Goal: Task Accomplishment & Management: Use online tool/utility

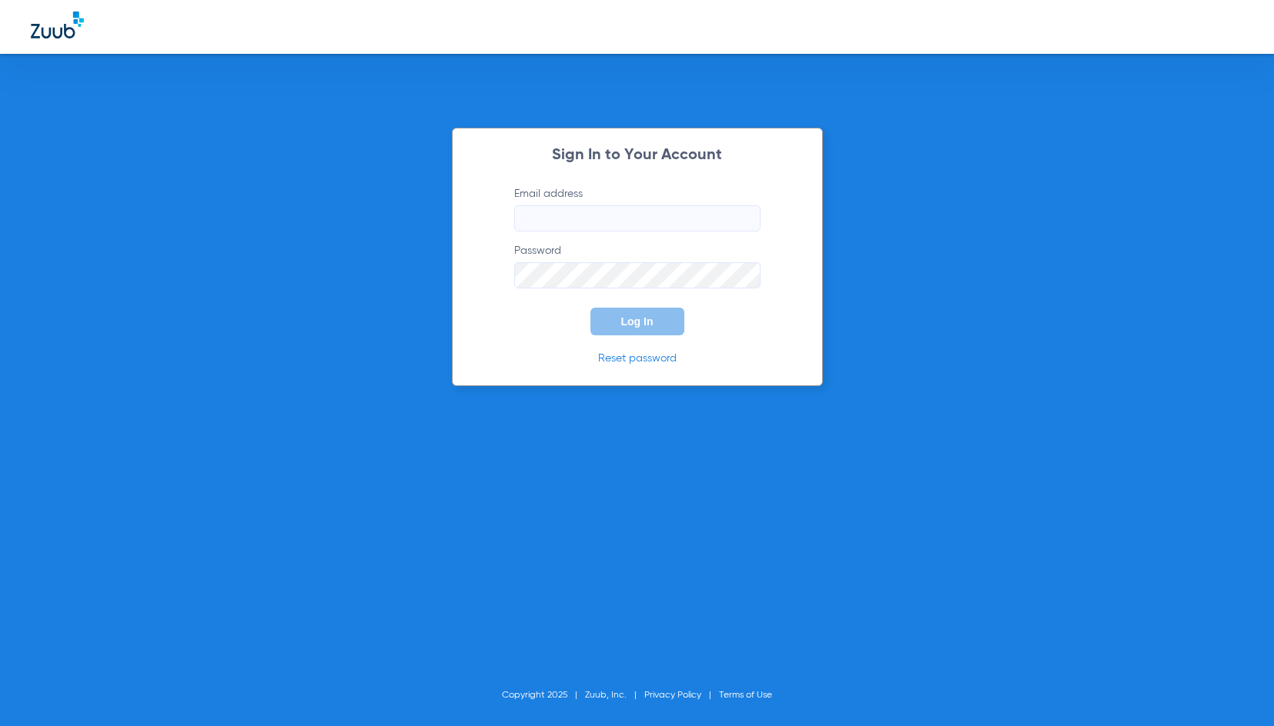
type input "[PERSON_NAME][EMAIL_ADDRESS][DOMAIN_NAME]"
click at [656, 317] on button "Log In" at bounding box center [637, 322] width 94 height 28
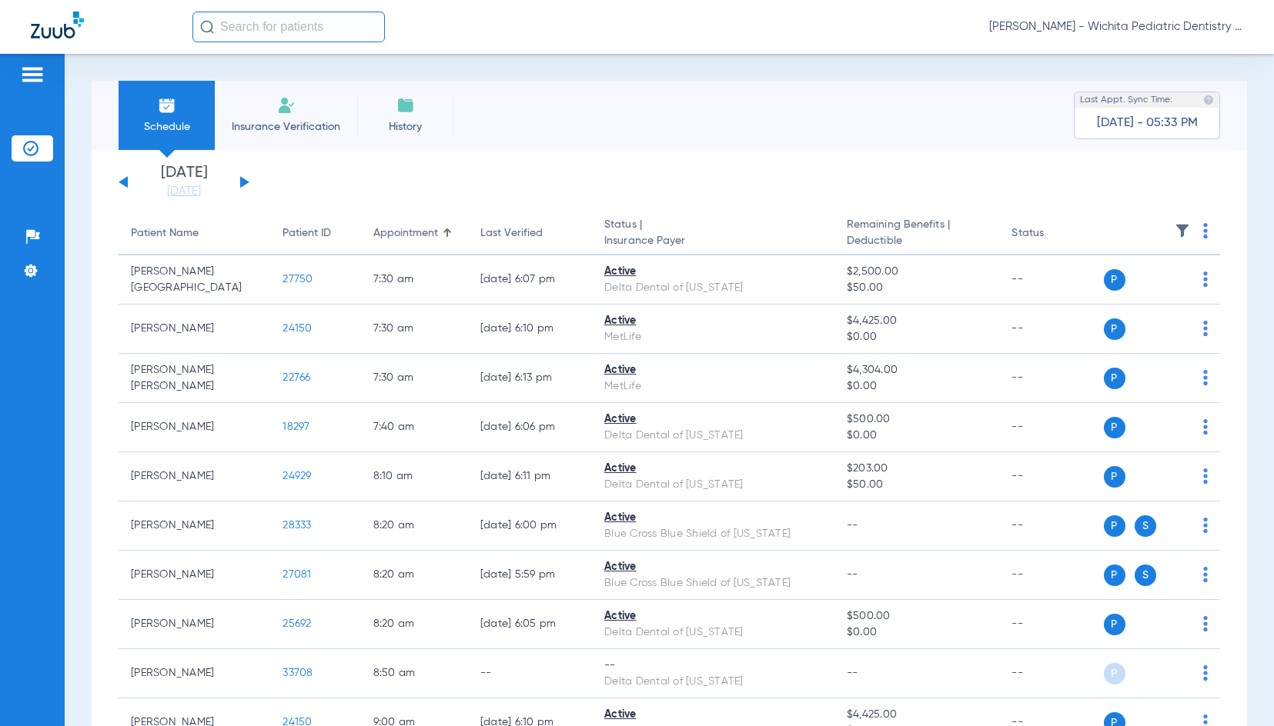
click at [241, 176] on div "[DATE] [DATE] [DATE] [DATE] [DATE] [DATE] [DATE] [DATE] [DATE] [DATE] [DATE] [D…" at bounding box center [184, 182] width 131 height 34
click at [242, 180] on button at bounding box center [244, 182] width 9 height 12
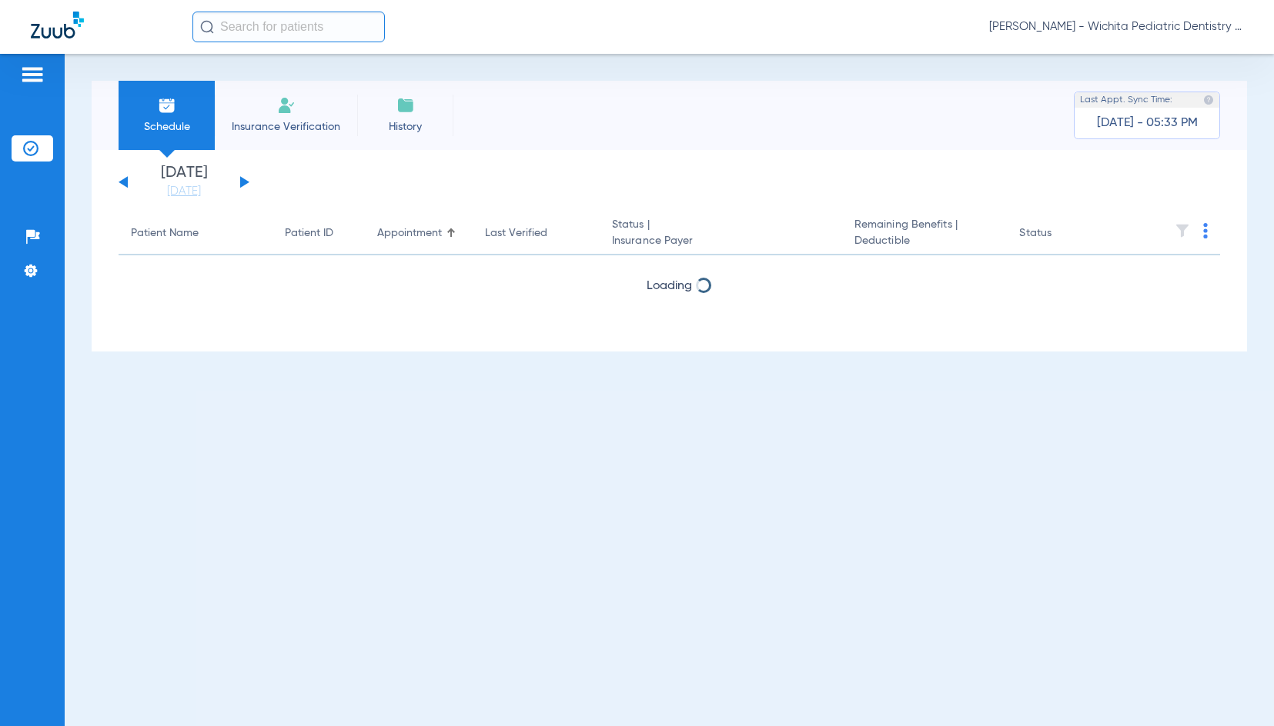
click at [242, 180] on button at bounding box center [244, 182] width 9 height 12
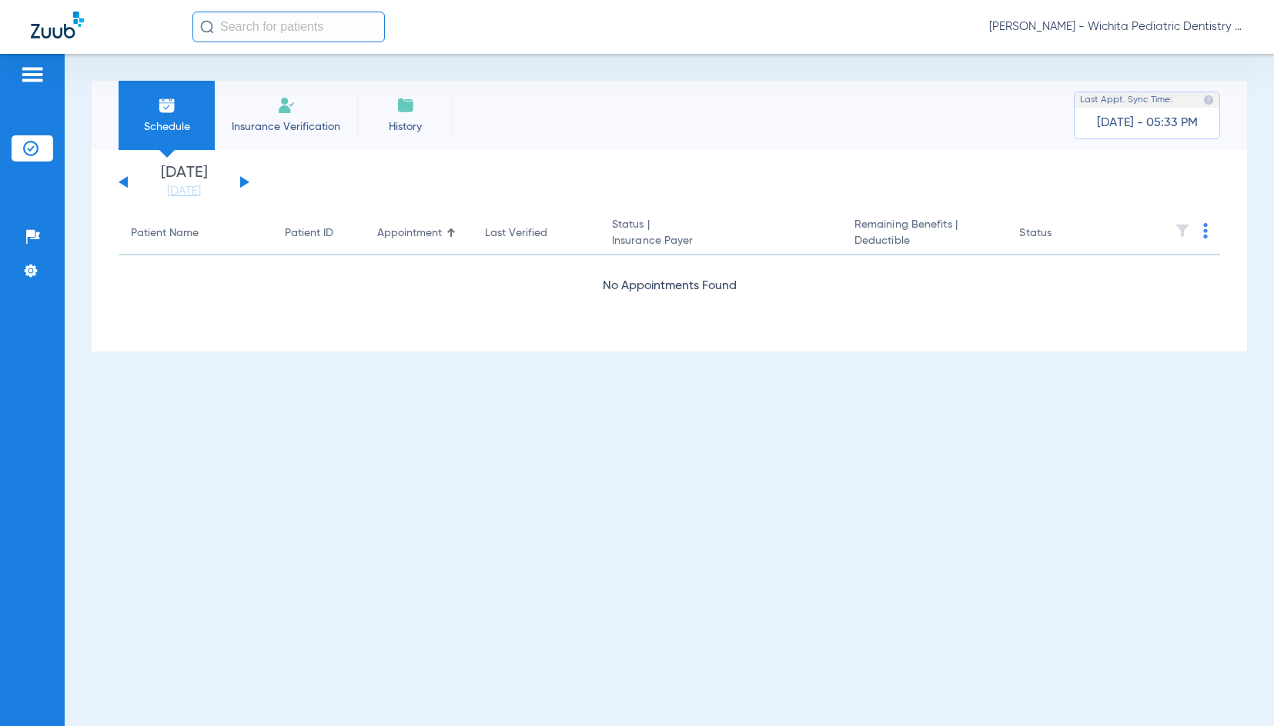
click at [242, 180] on button at bounding box center [244, 182] width 9 height 12
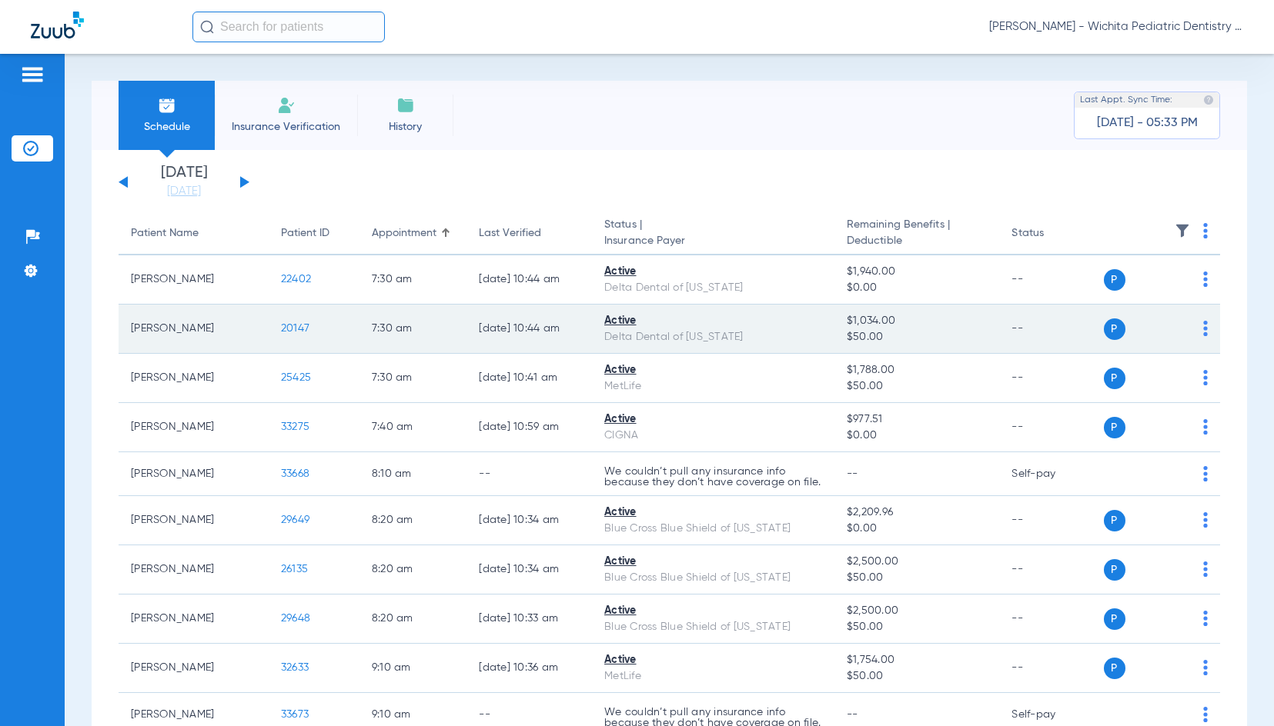
click at [289, 327] on span "20147" at bounding box center [295, 328] width 28 height 11
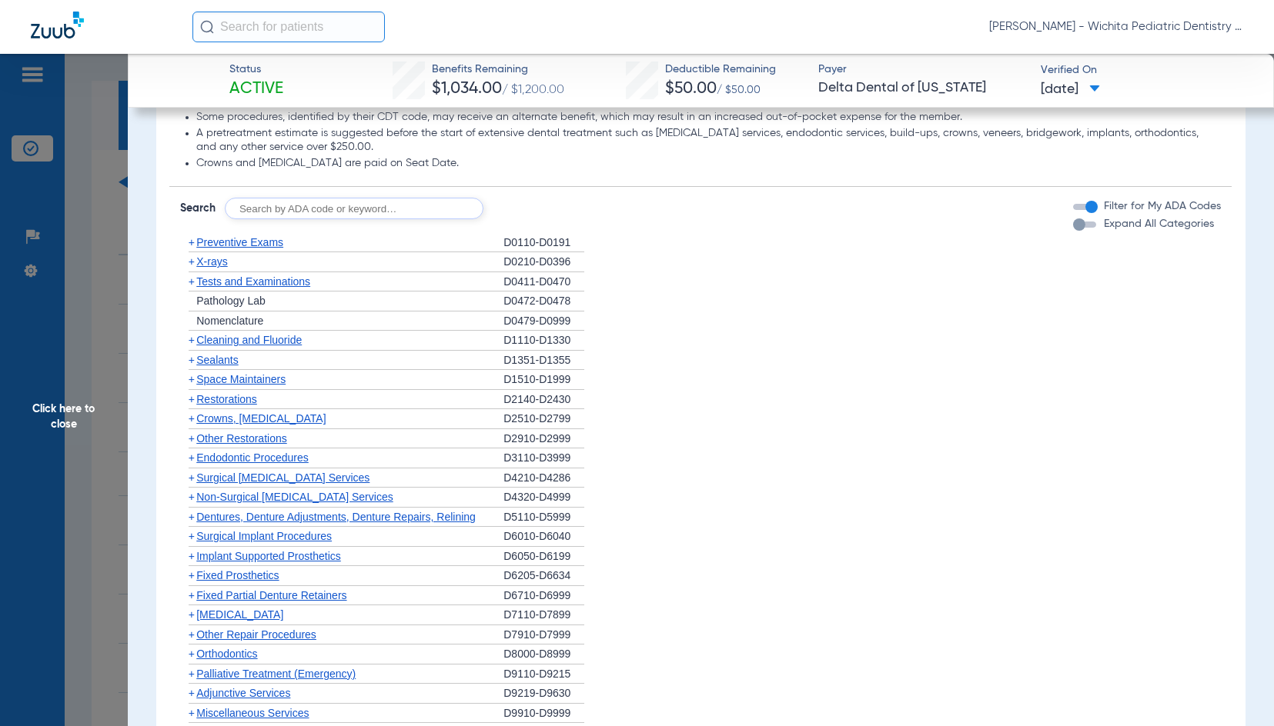
scroll to position [1000, 0]
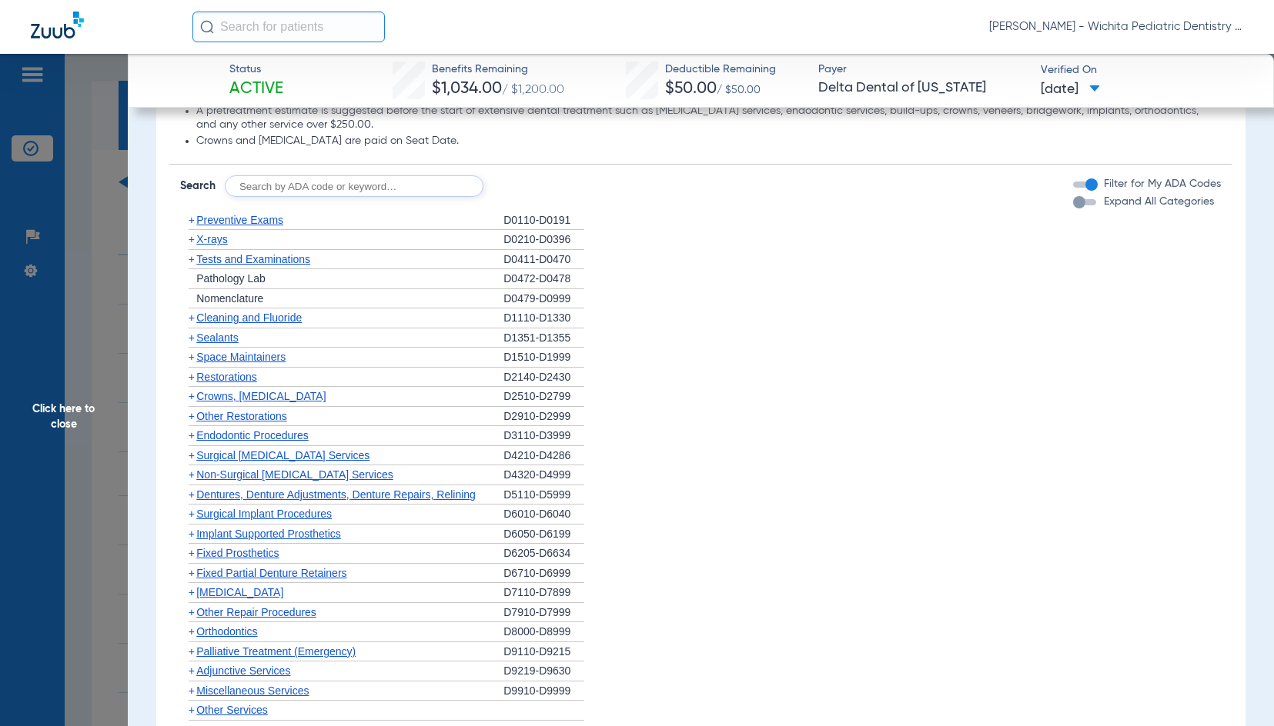
click at [214, 241] on span "X-rays" at bounding box center [211, 239] width 31 height 12
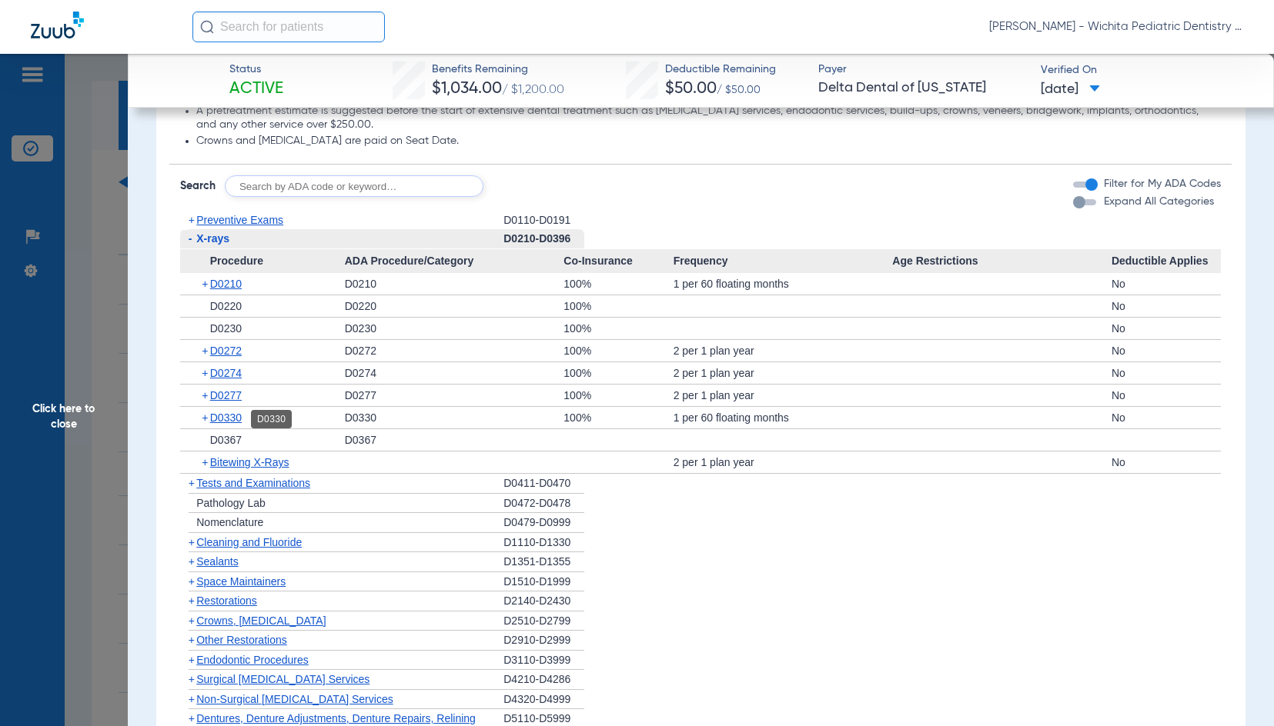
click at [232, 414] on span "D0330" at bounding box center [226, 418] width 32 height 12
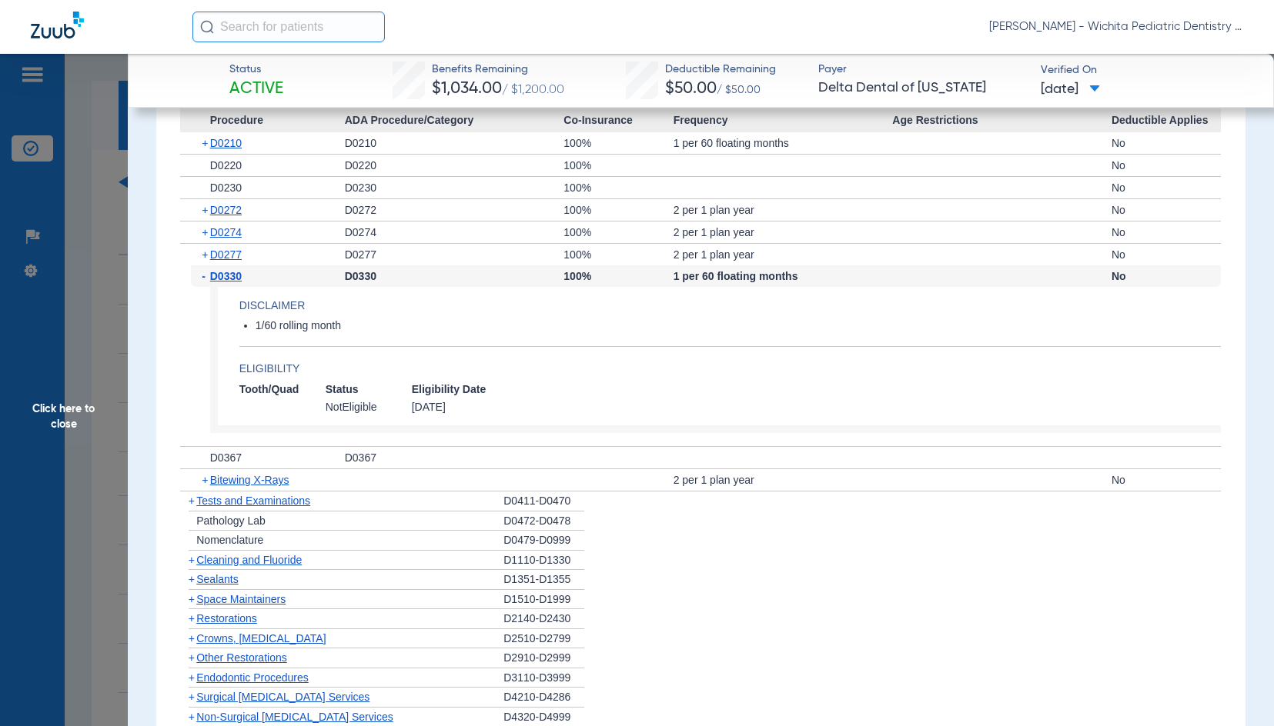
scroll to position [1154, 0]
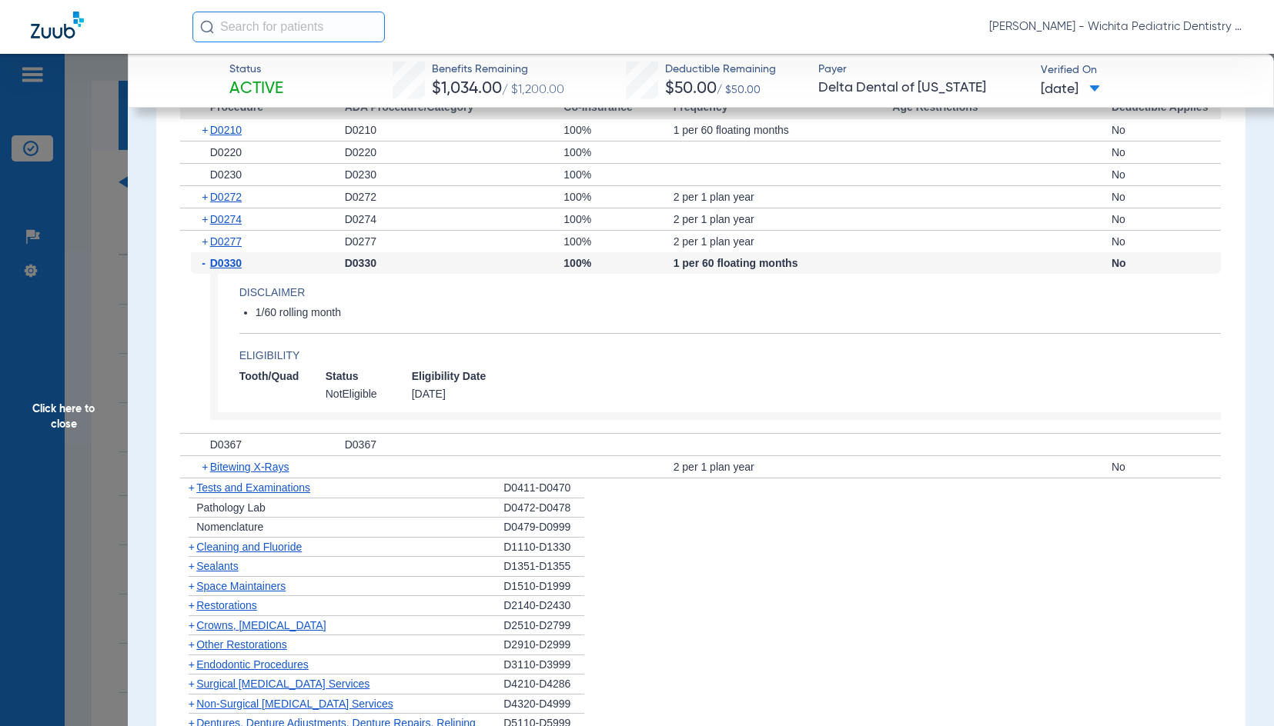
click at [75, 412] on span "Click here to close" at bounding box center [64, 417] width 128 height 726
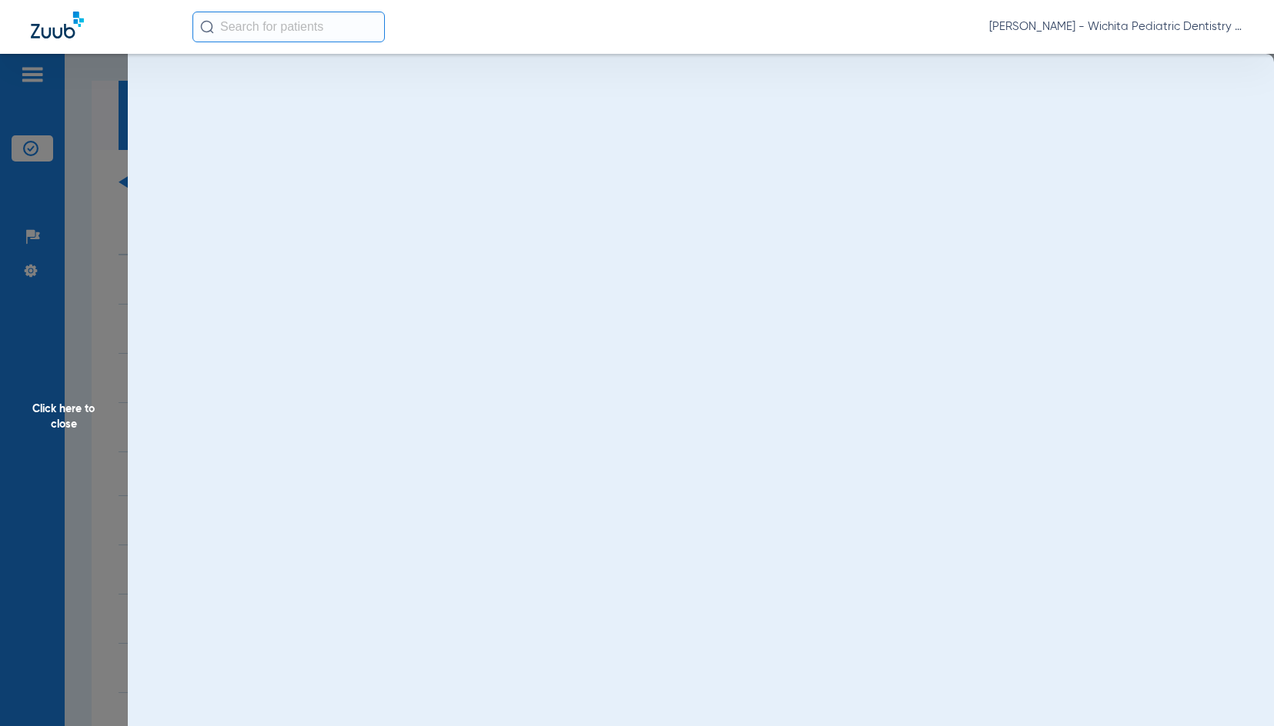
scroll to position [0, 0]
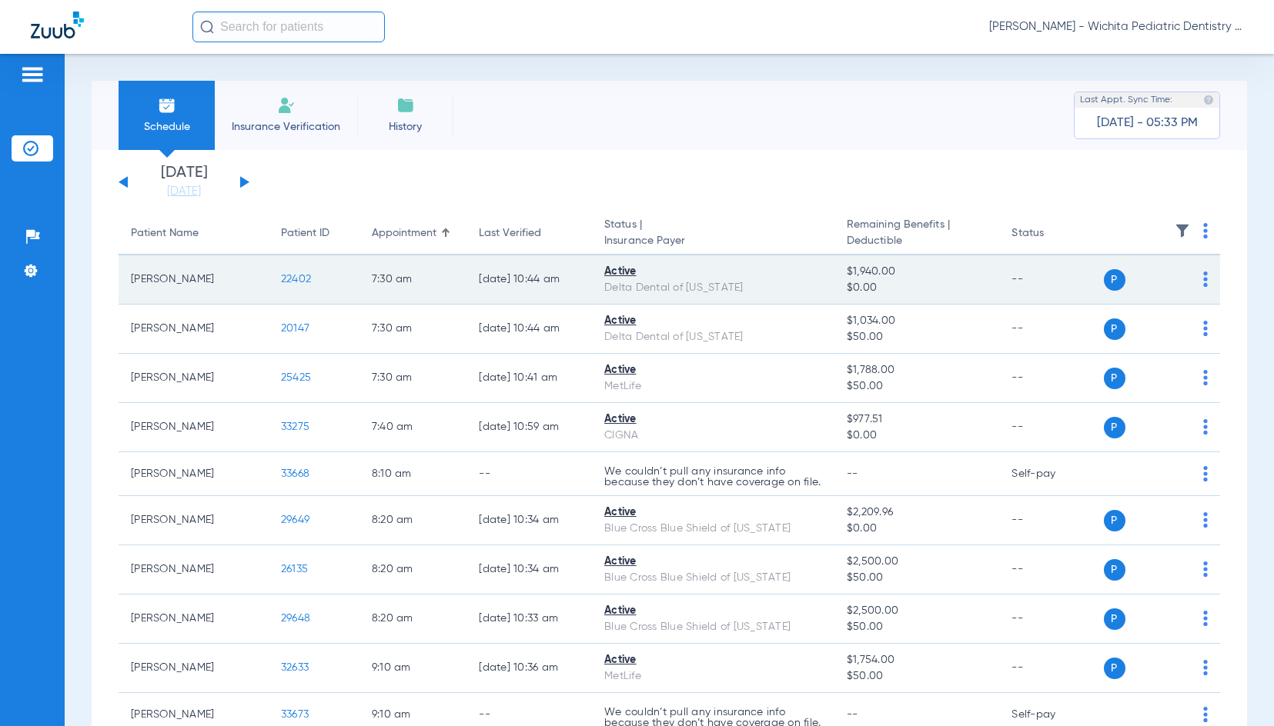
click at [283, 280] on span "22402" at bounding box center [296, 279] width 30 height 11
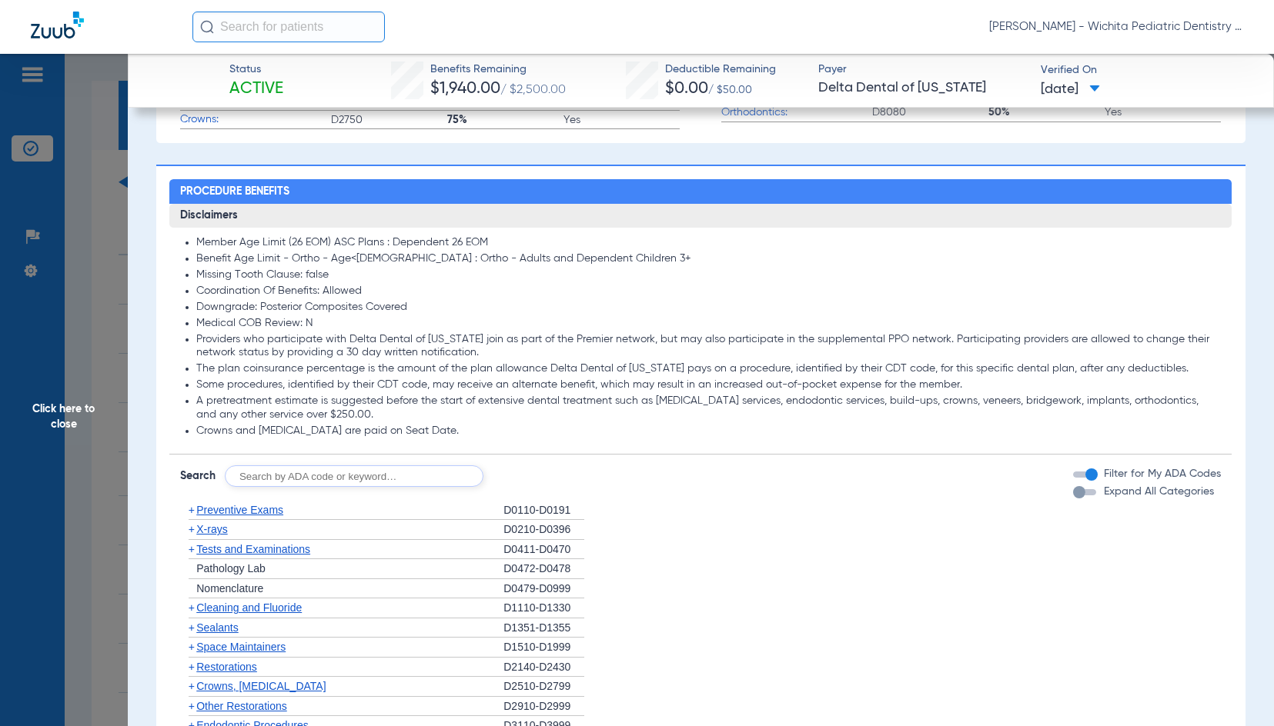
scroll to position [770, 0]
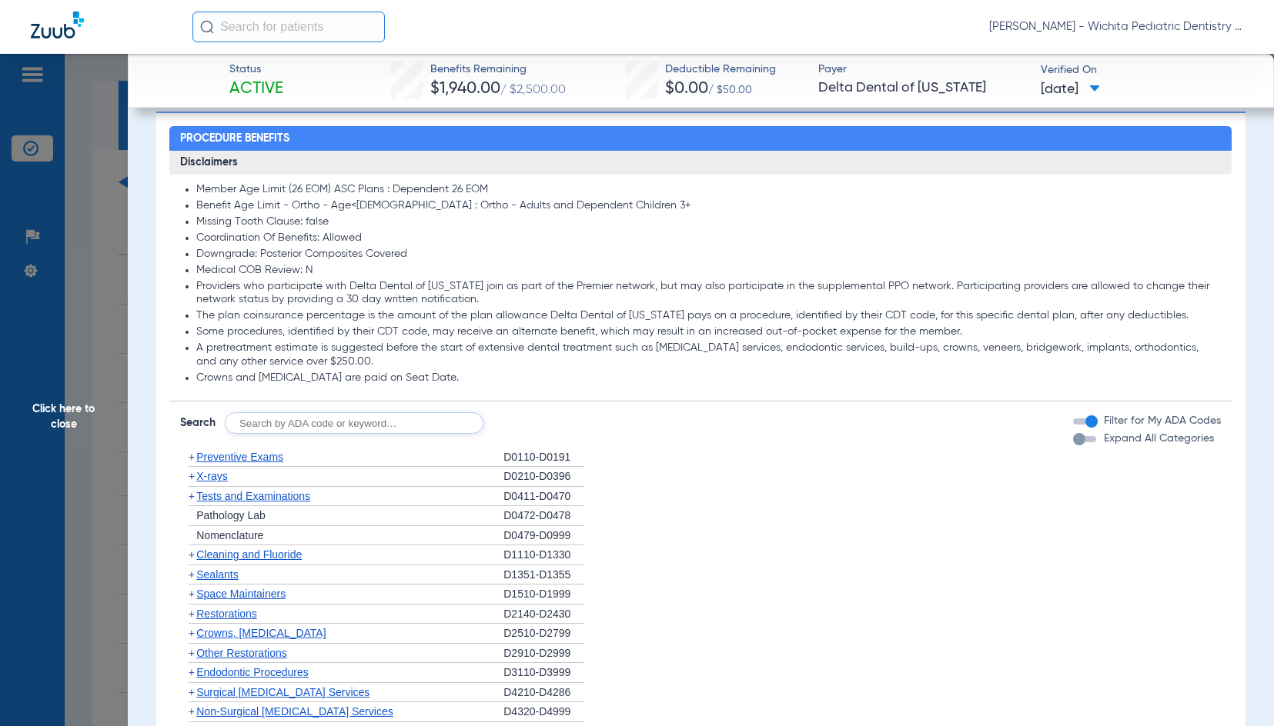
click at [212, 576] on span "Sealants" at bounding box center [217, 575] width 42 height 12
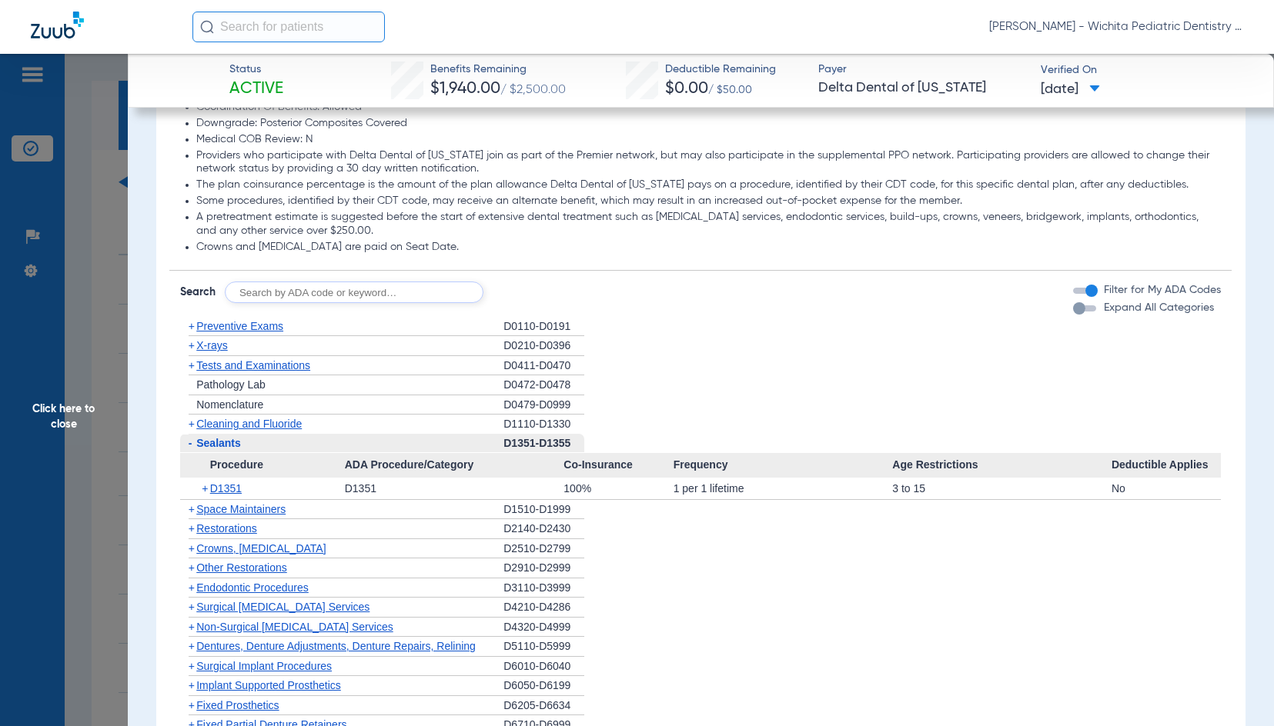
scroll to position [923, 0]
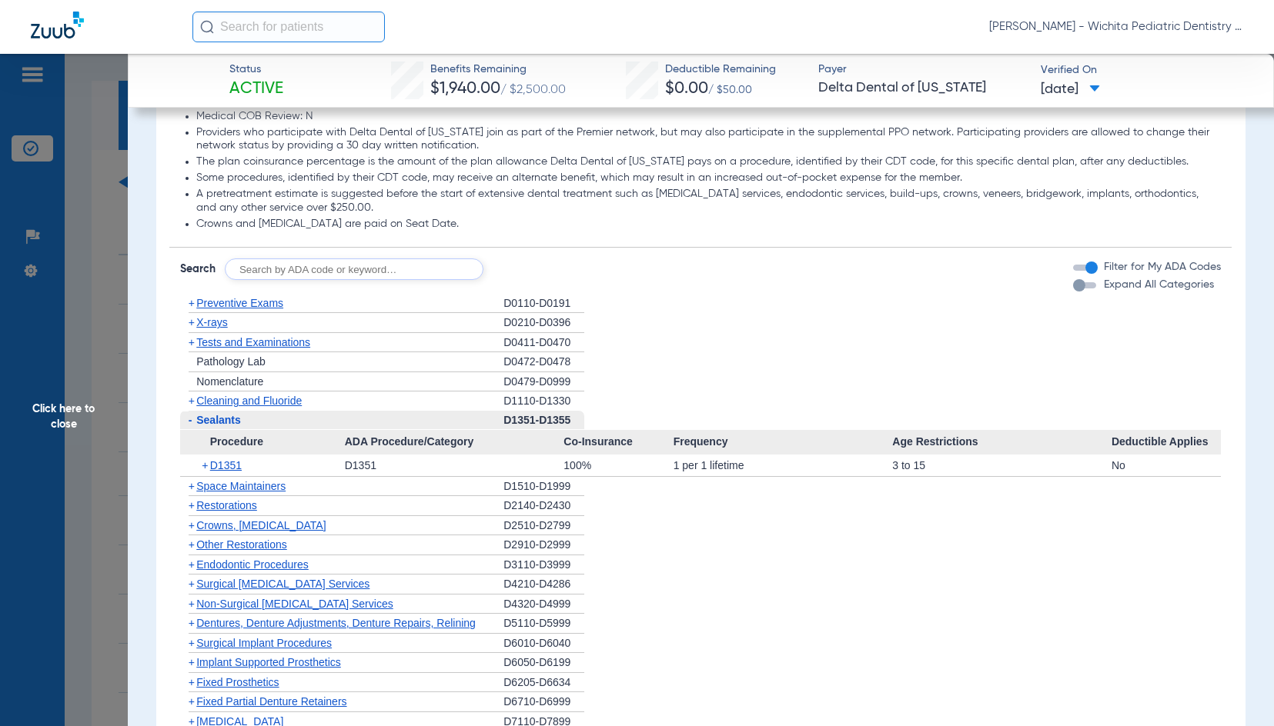
click at [222, 322] on span "X-rays" at bounding box center [211, 322] width 31 height 12
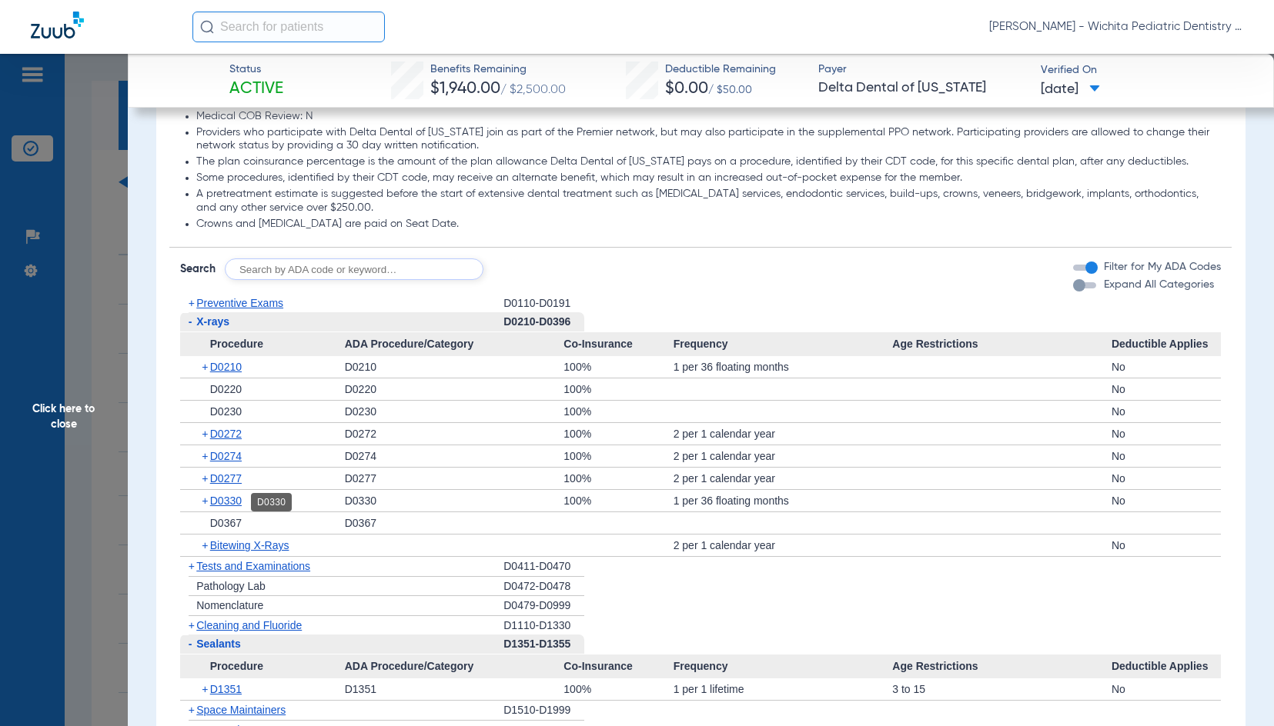
click at [236, 500] on span "D0330" at bounding box center [226, 501] width 32 height 12
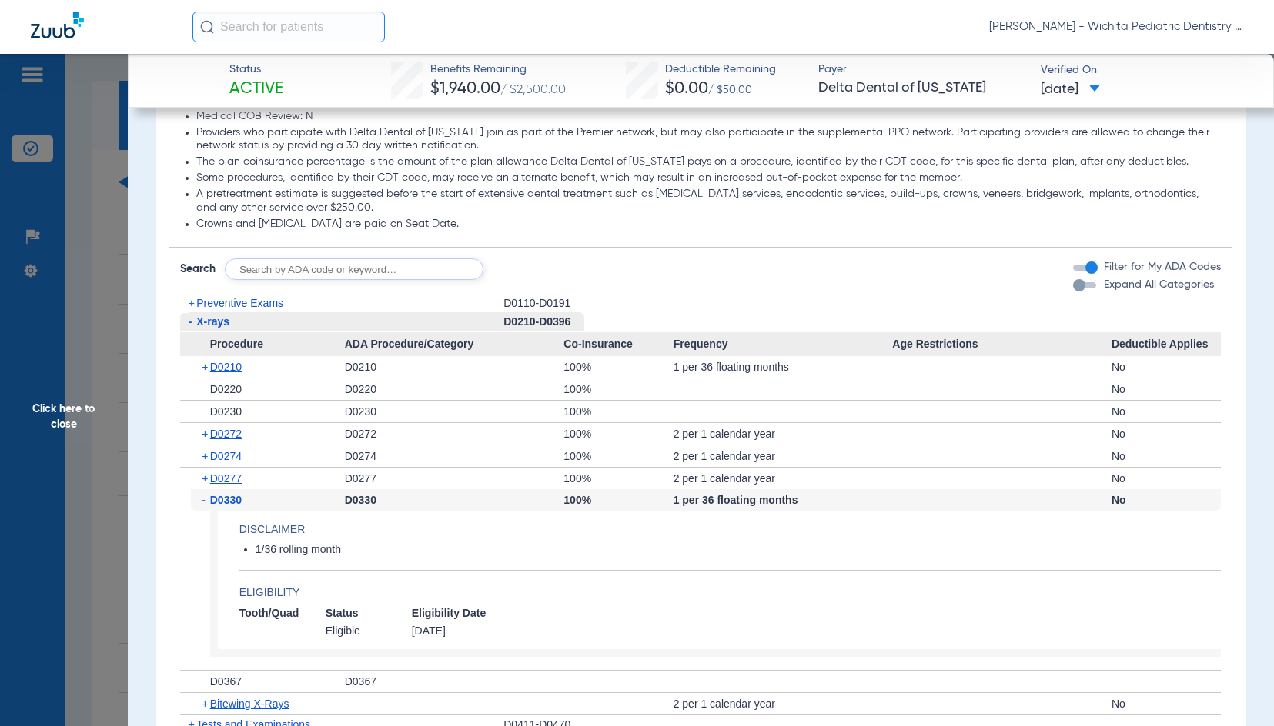
scroll to position [1000, 0]
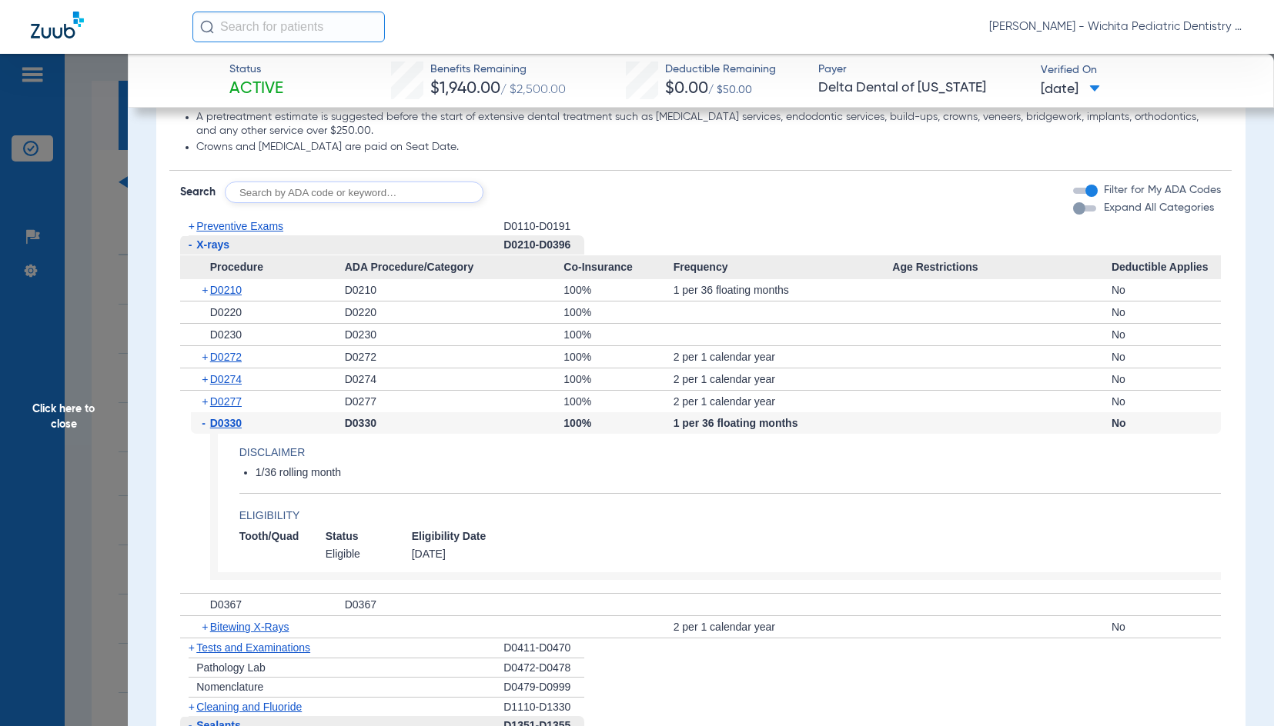
click at [62, 426] on span "Click here to close" at bounding box center [64, 417] width 128 height 726
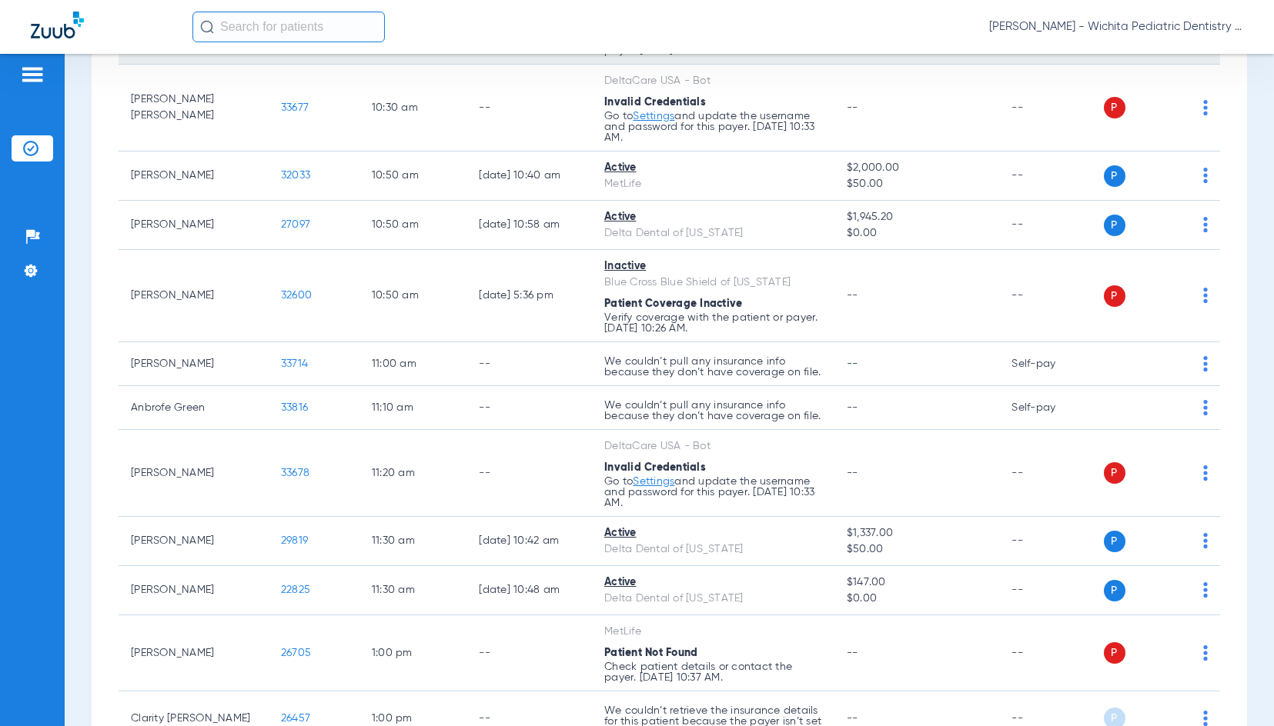
scroll to position [923, 0]
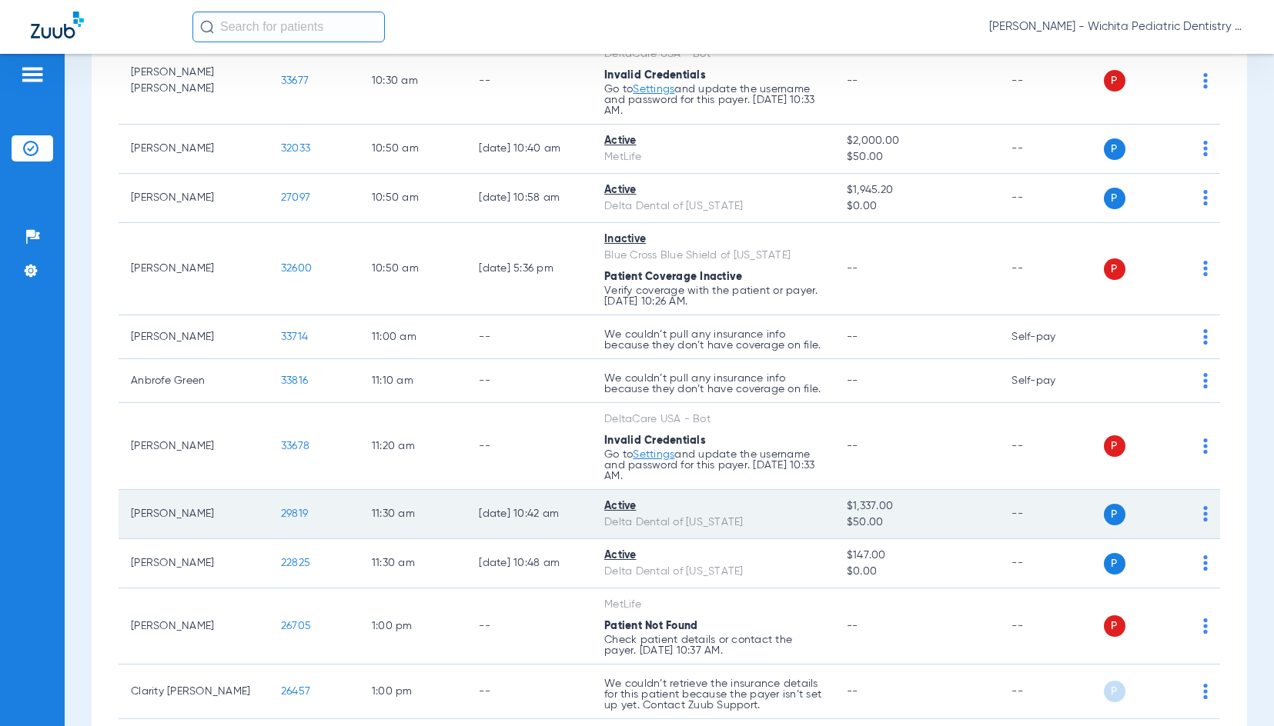
click at [290, 519] on span "29819" at bounding box center [294, 514] width 27 height 11
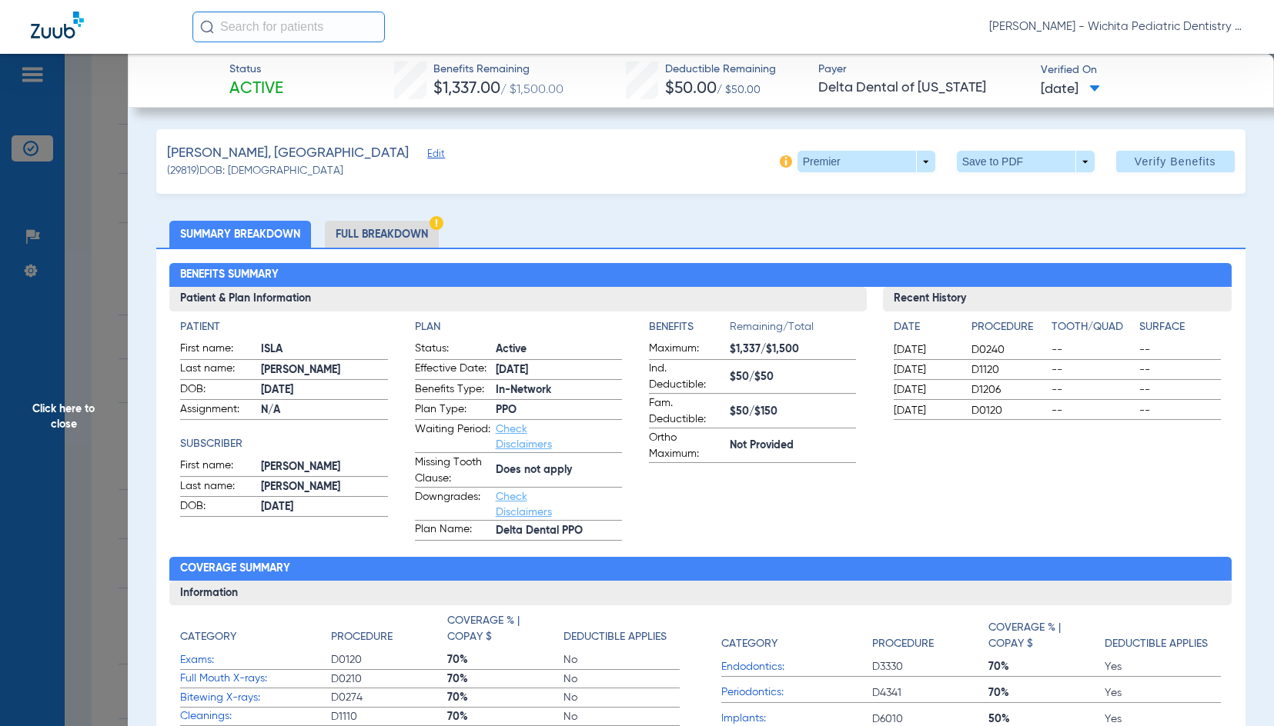
drag, startPoint x: 78, startPoint y: 409, endPoint x: 75, endPoint y: 433, distance: 24.9
click at [78, 409] on span "Click here to close" at bounding box center [64, 417] width 128 height 726
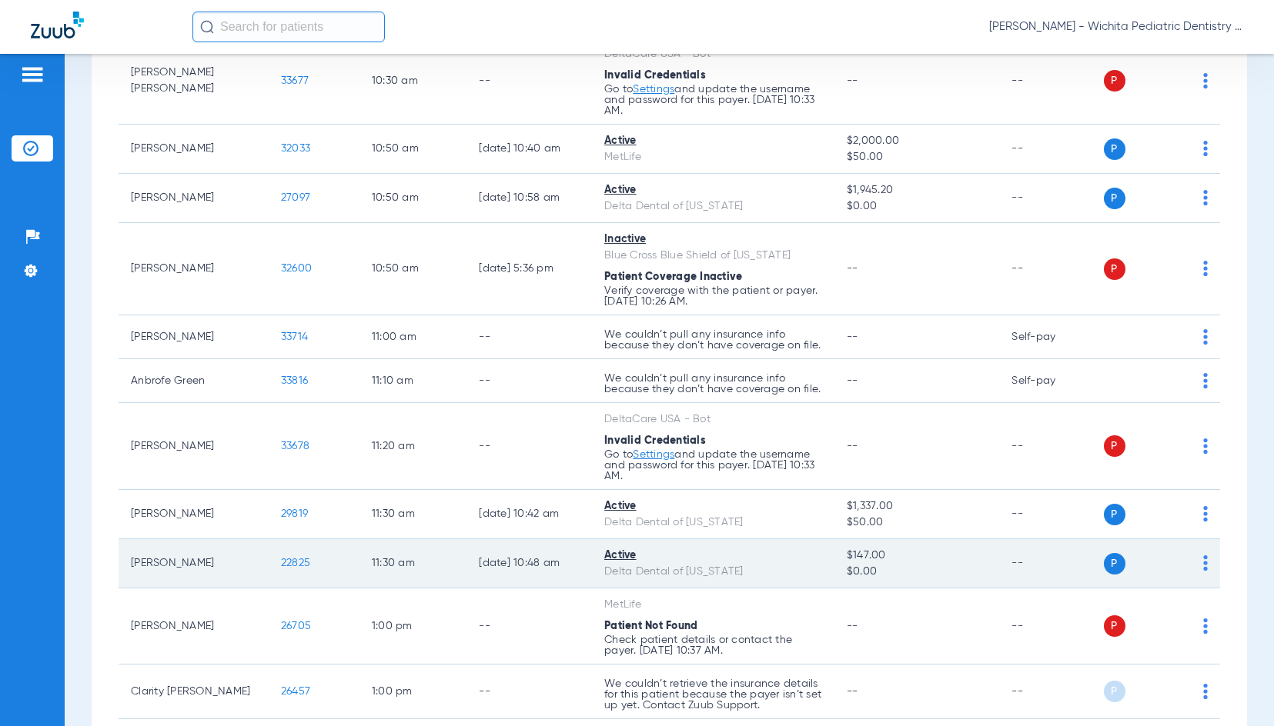
click at [289, 569] on span "22825" at bounding box center [295, 563] width 29 height 11
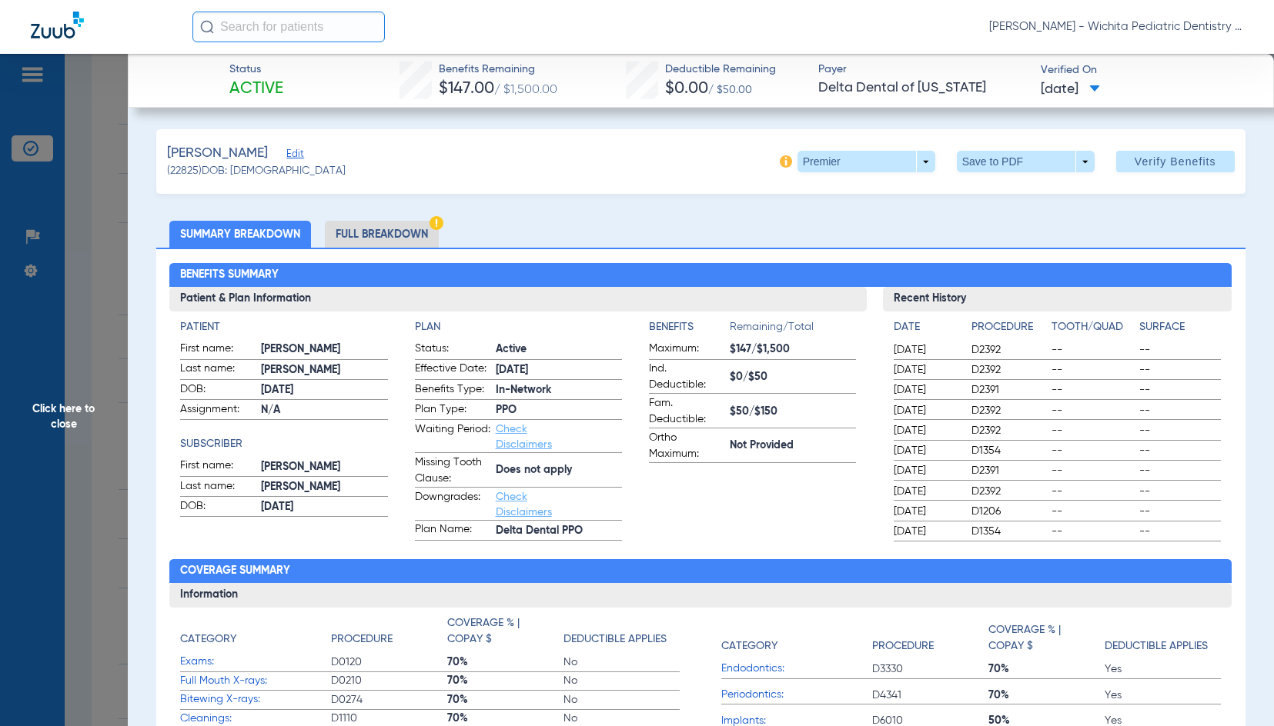
click at [70, 417] on span "Click here to close" at bounding box center [64, 417] width 128 height 726
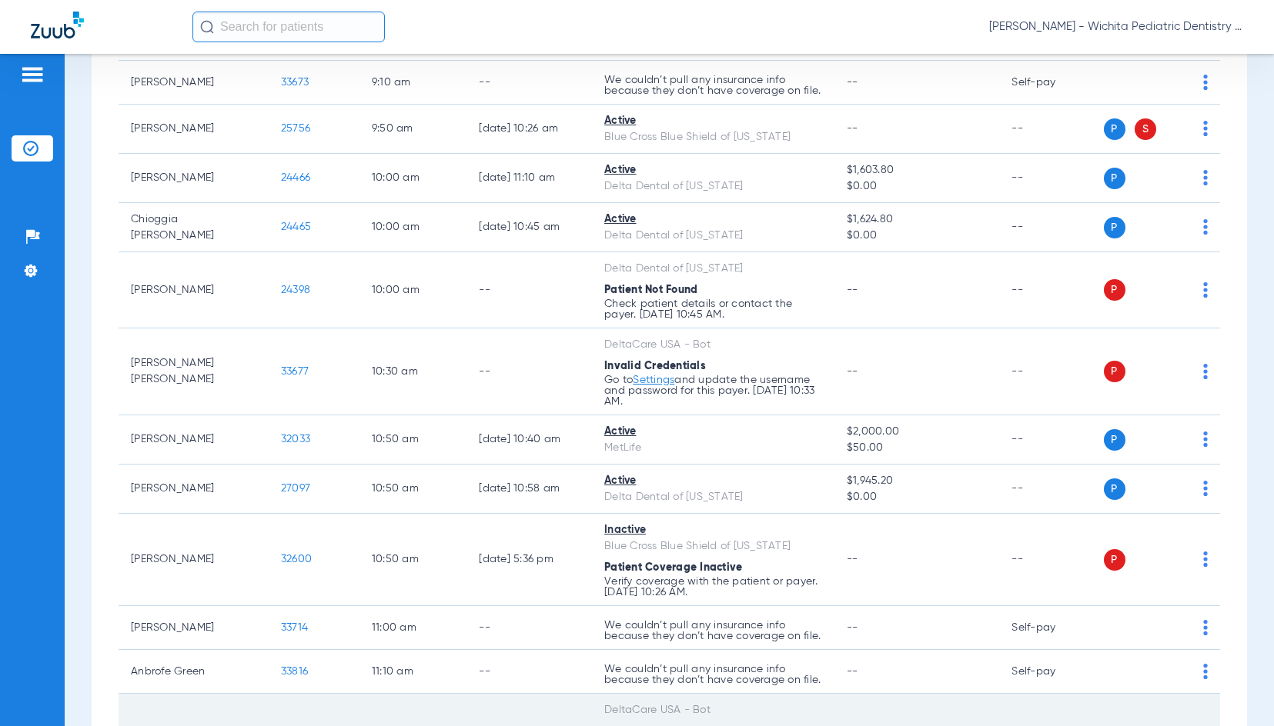
scroll to position [616, 0]
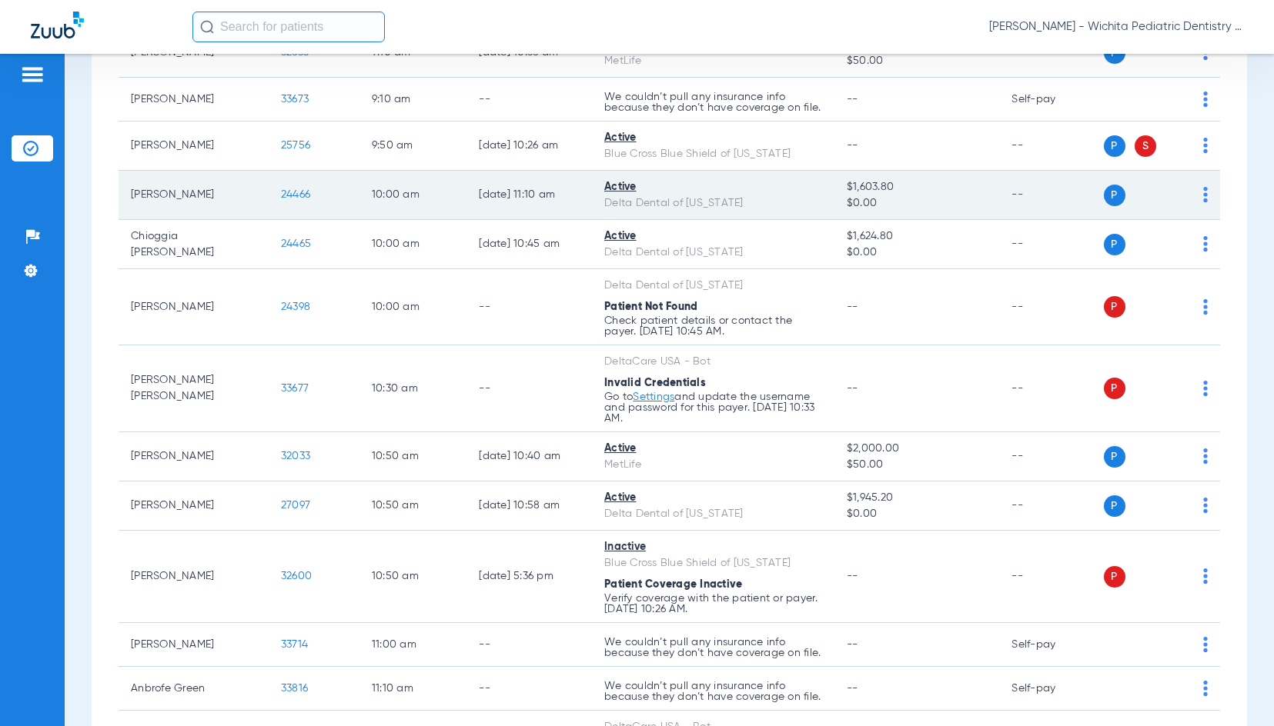
click at [282, 200] on span "24466" at bounding box center [295, 194] width 29 height 11
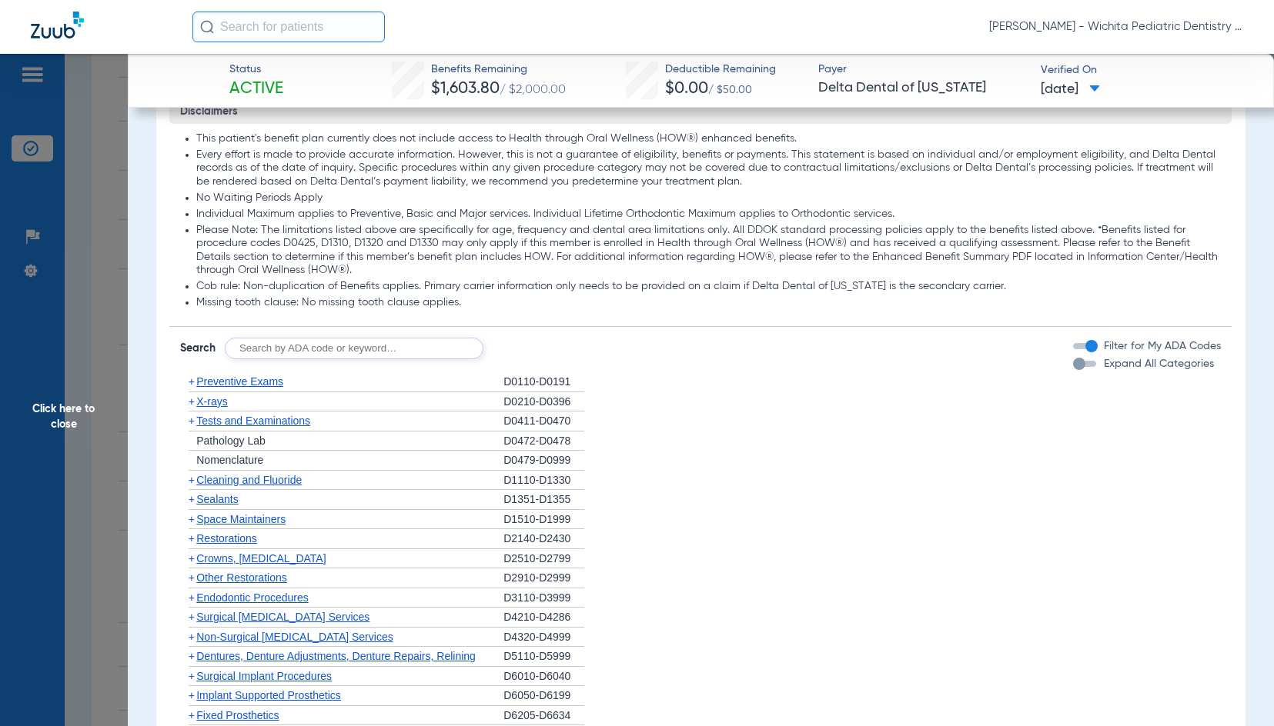
scroll to position [813, 0]
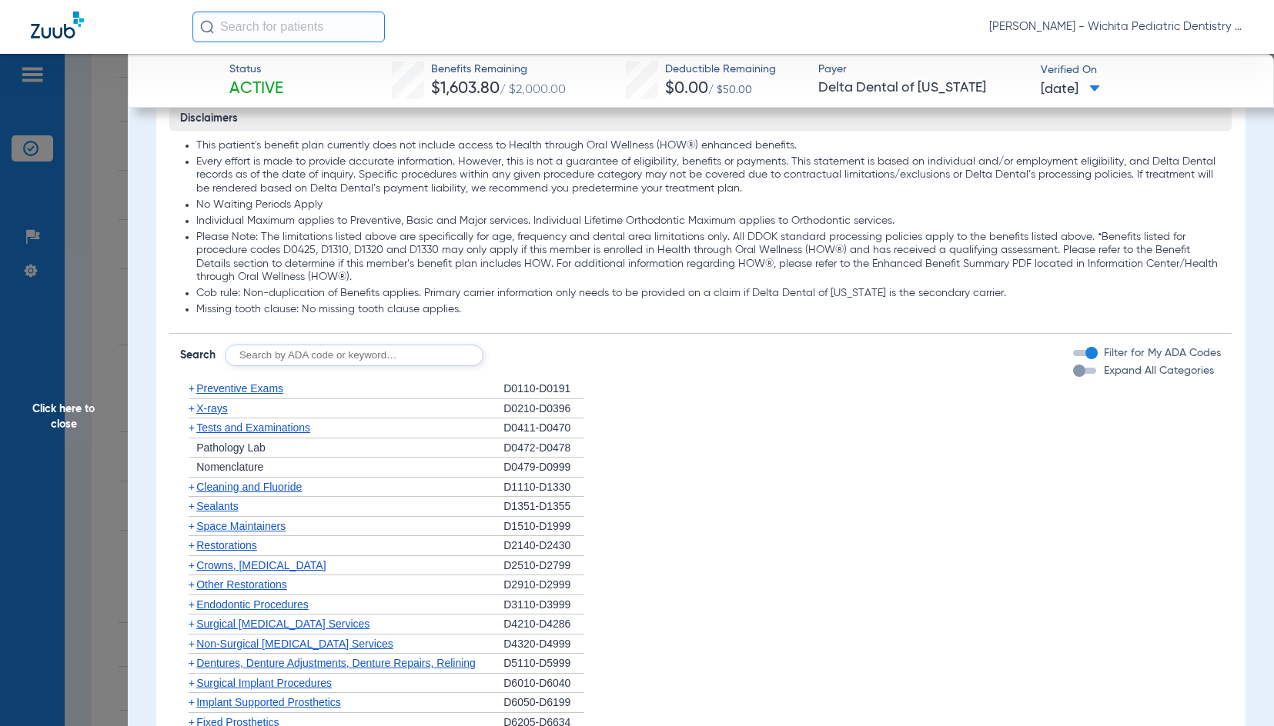
click at [225, 409] on span "X-rays" at bounding box center [211, 408] width 31 height 12
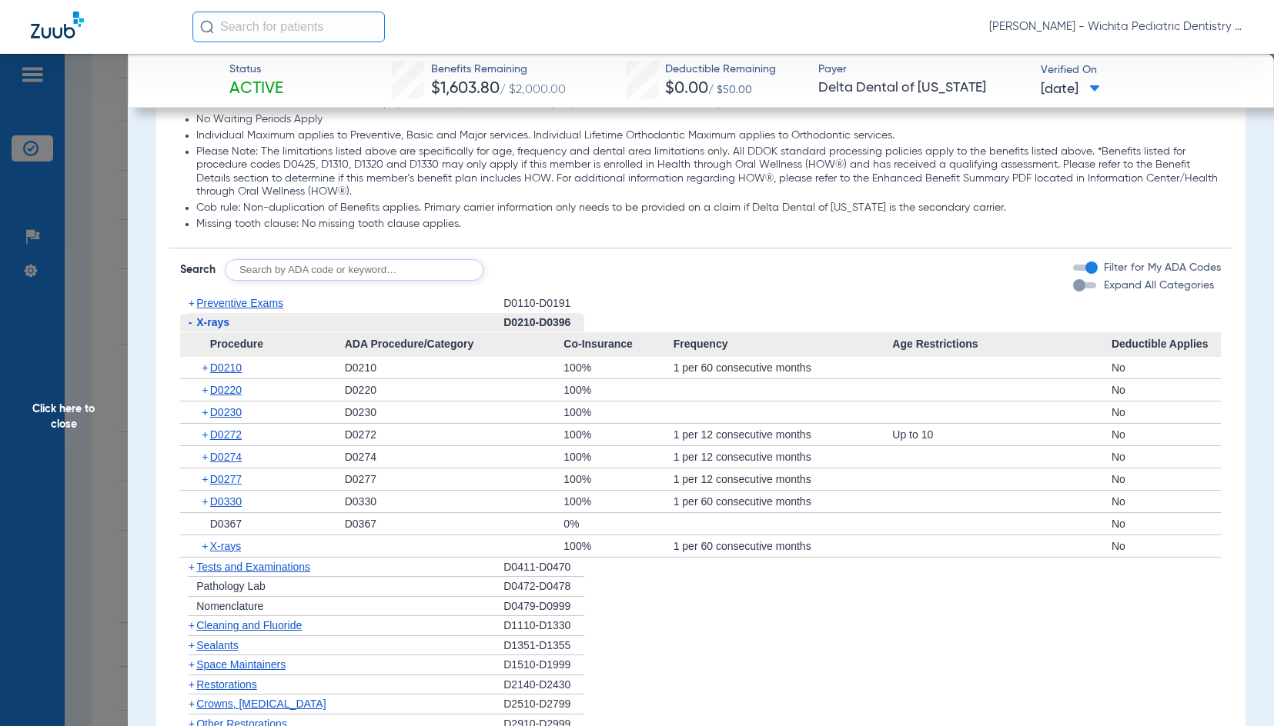
scroll to position [967, 0]
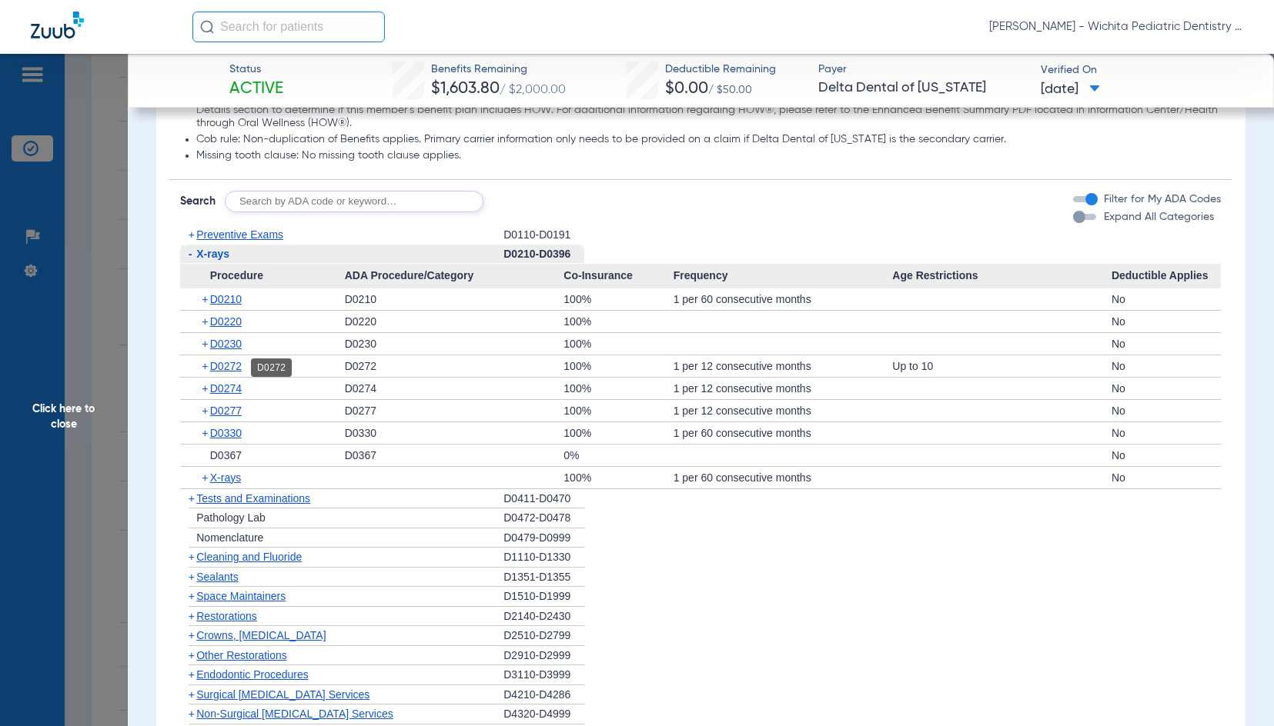
click at [235, 369] on span "D0272" at bounding box center [226, 366] width 32 height 12
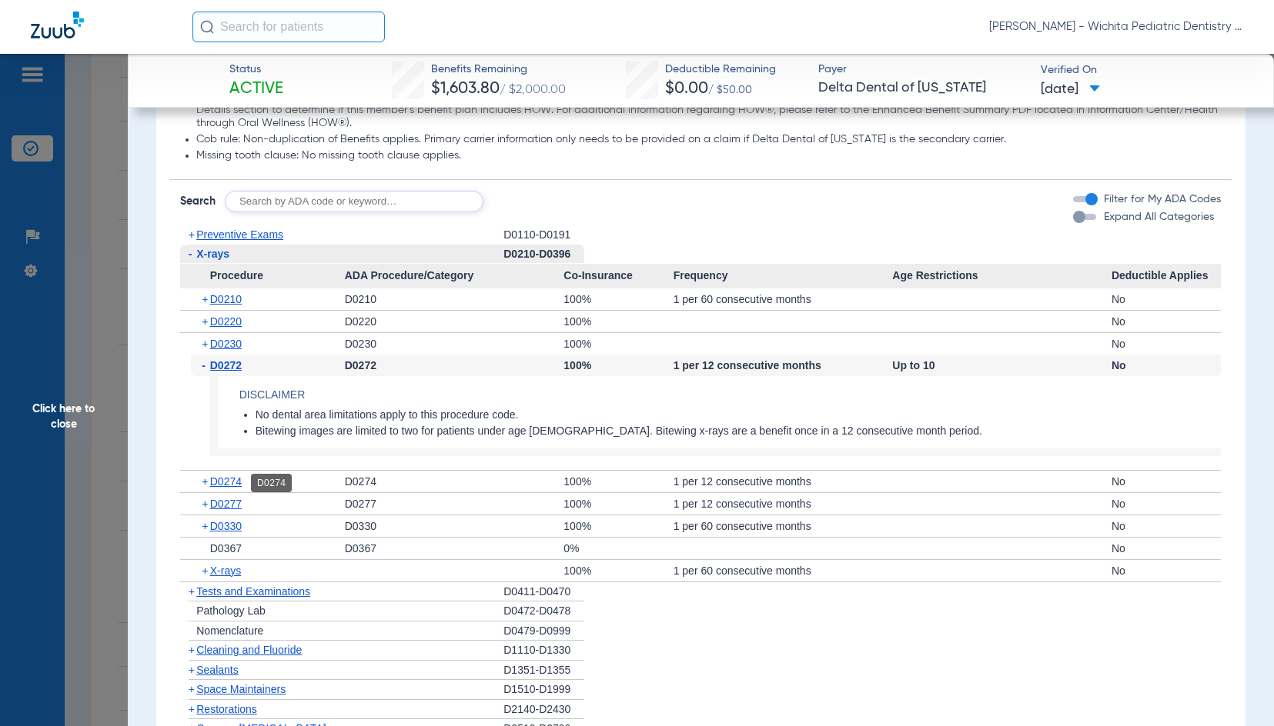
click at [222, 481] on span "D0274" at bounding box center [226, 482] width 32 height 12
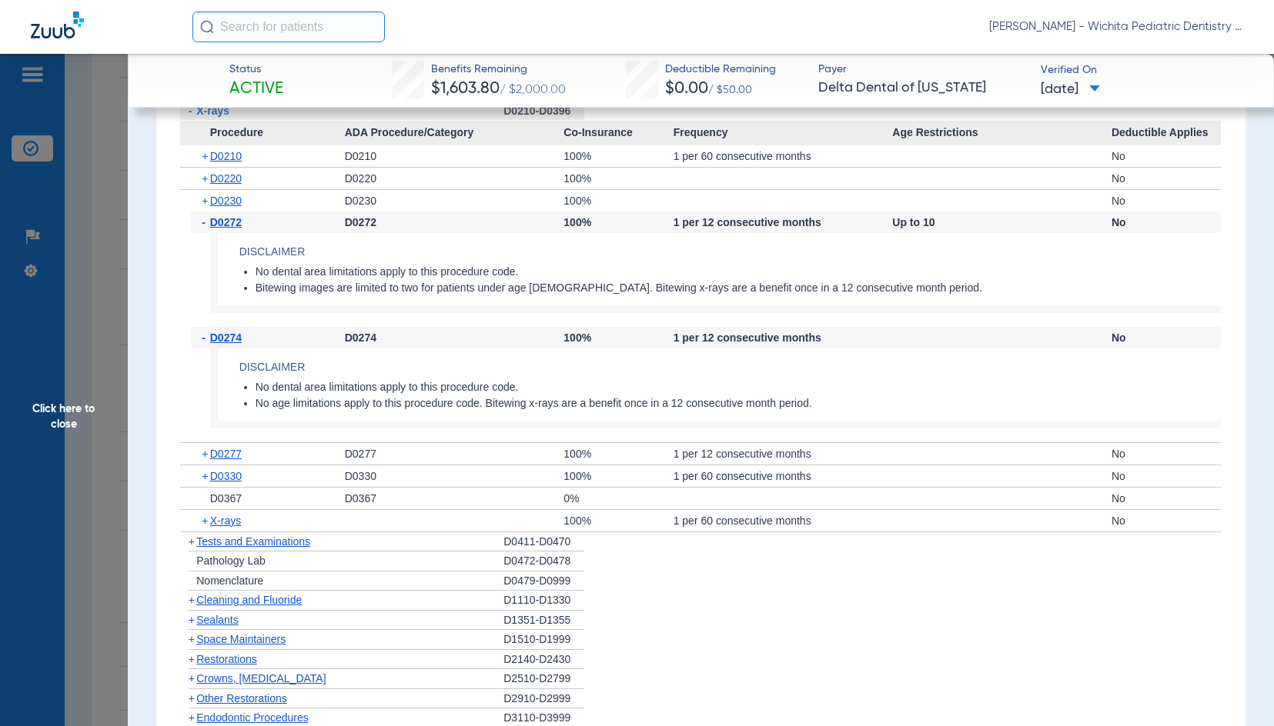
scroll to position [1121, 0]
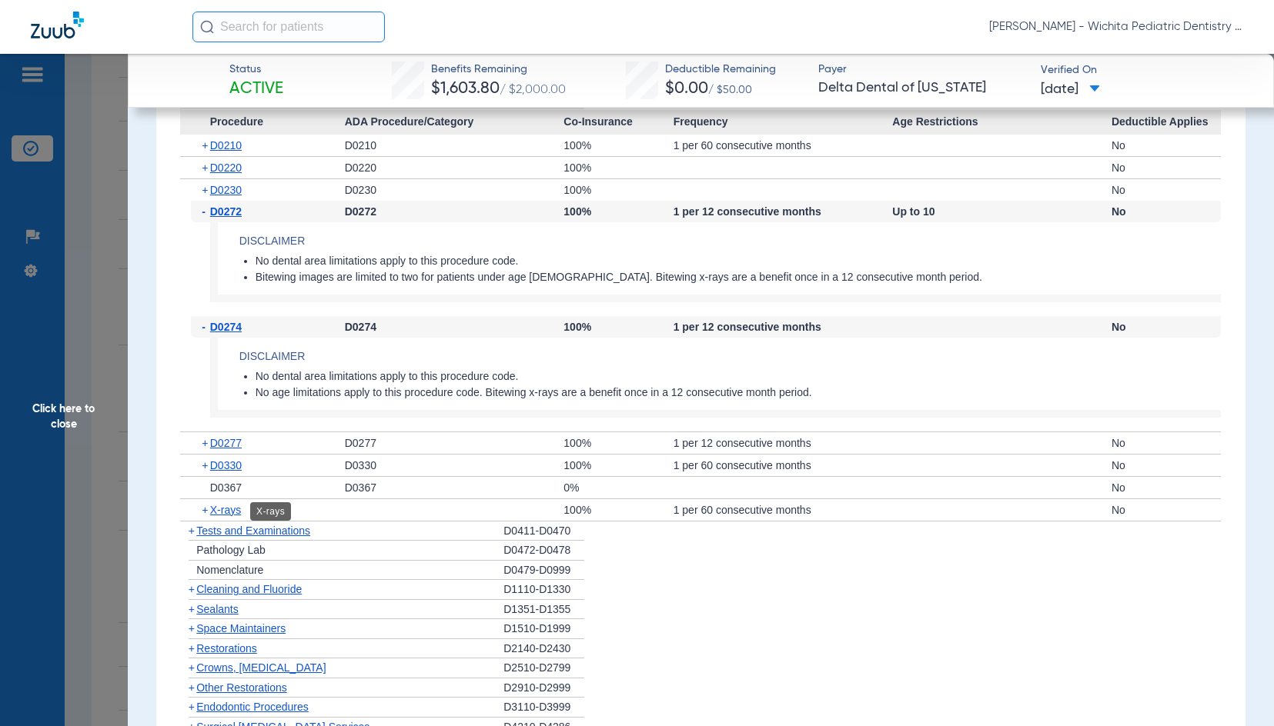
click at [226, 509] on span "X-rays" at bounding box center [225, 510] width 31 height 12
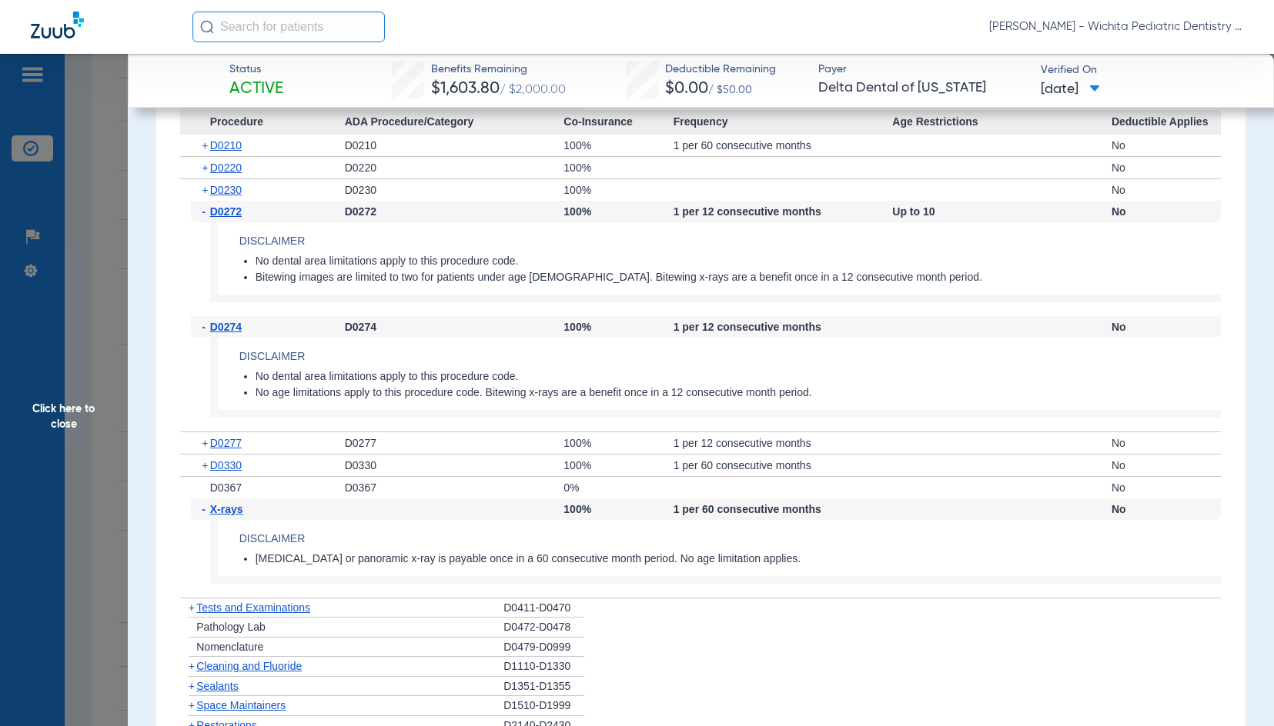
scroll to position [1275, 0]
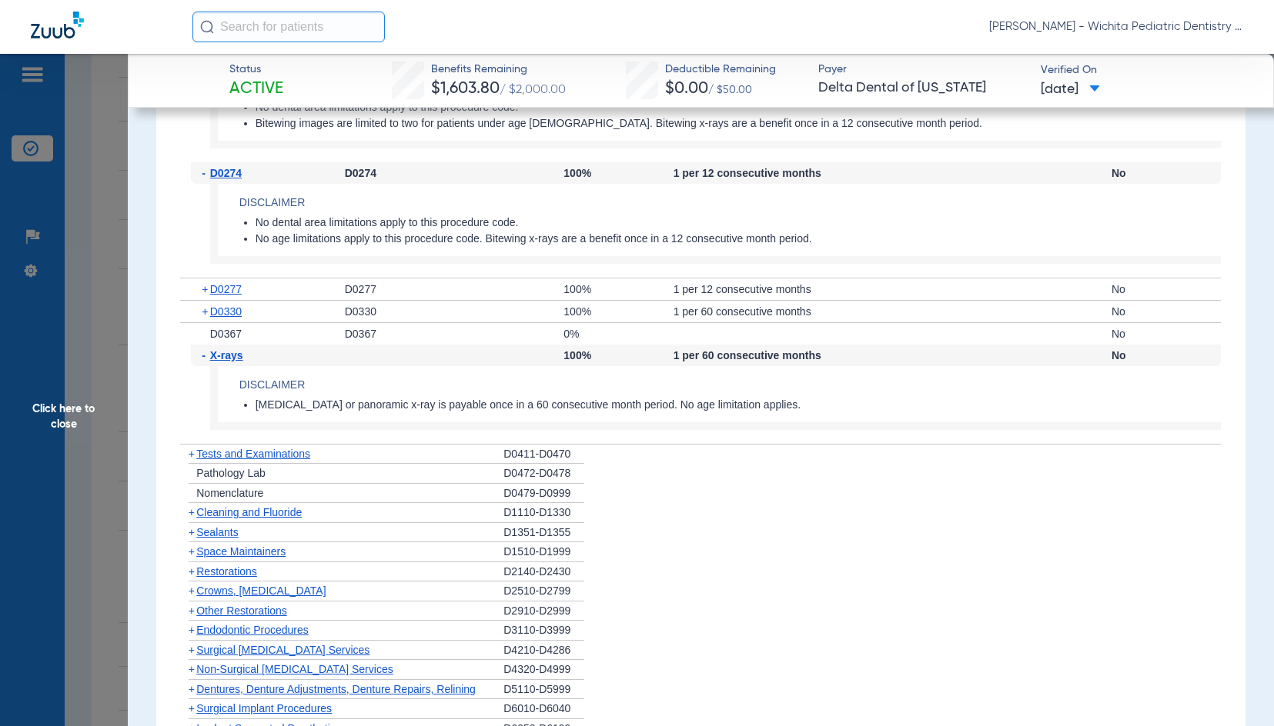
click at [239, 516] on span "Cleaning and Fluoride" at bounding box center [248, 512] width 105 height 12
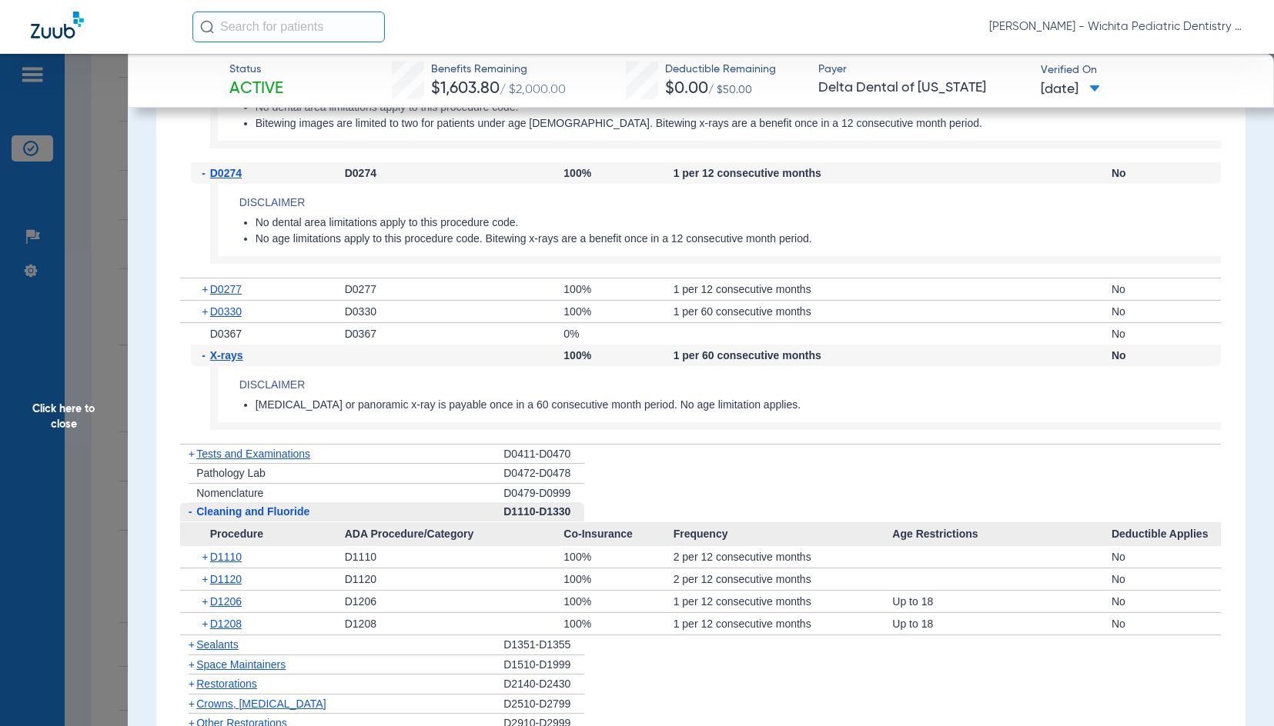
scroll to position [1429, 0]
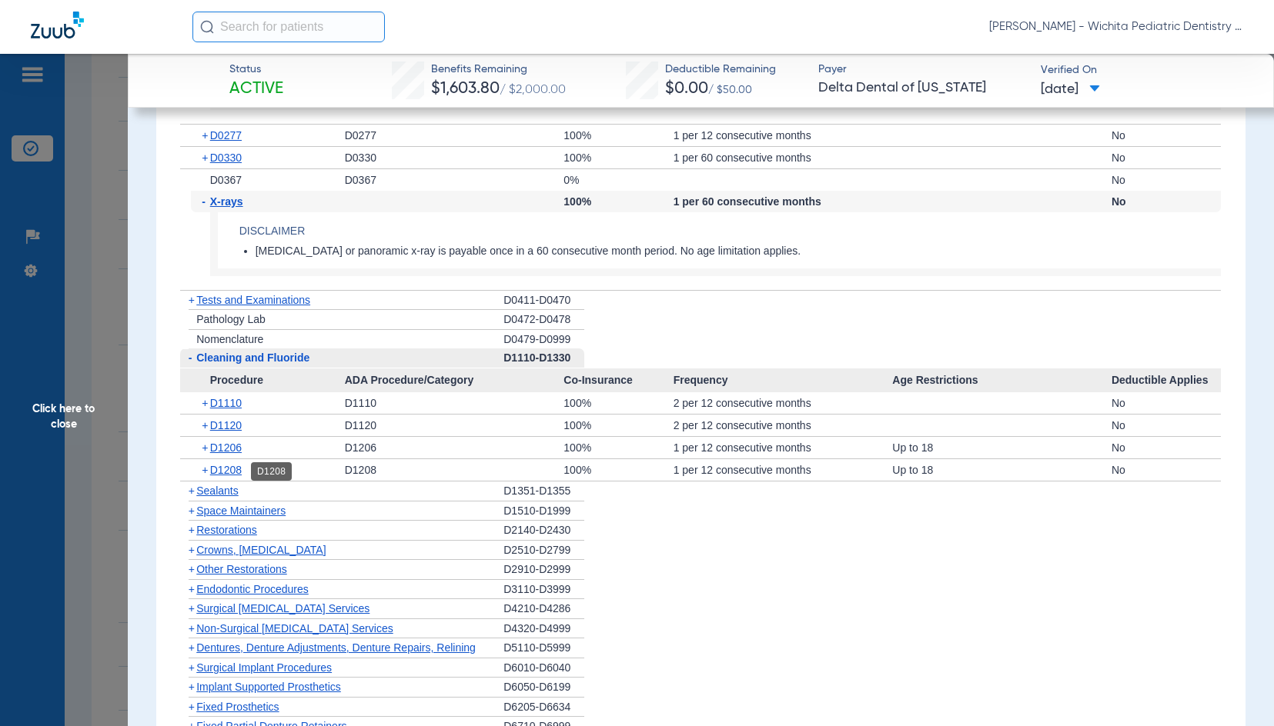
click at [229, 472] on span "D1208" at bounding box center [226, 470] width 32 height 12
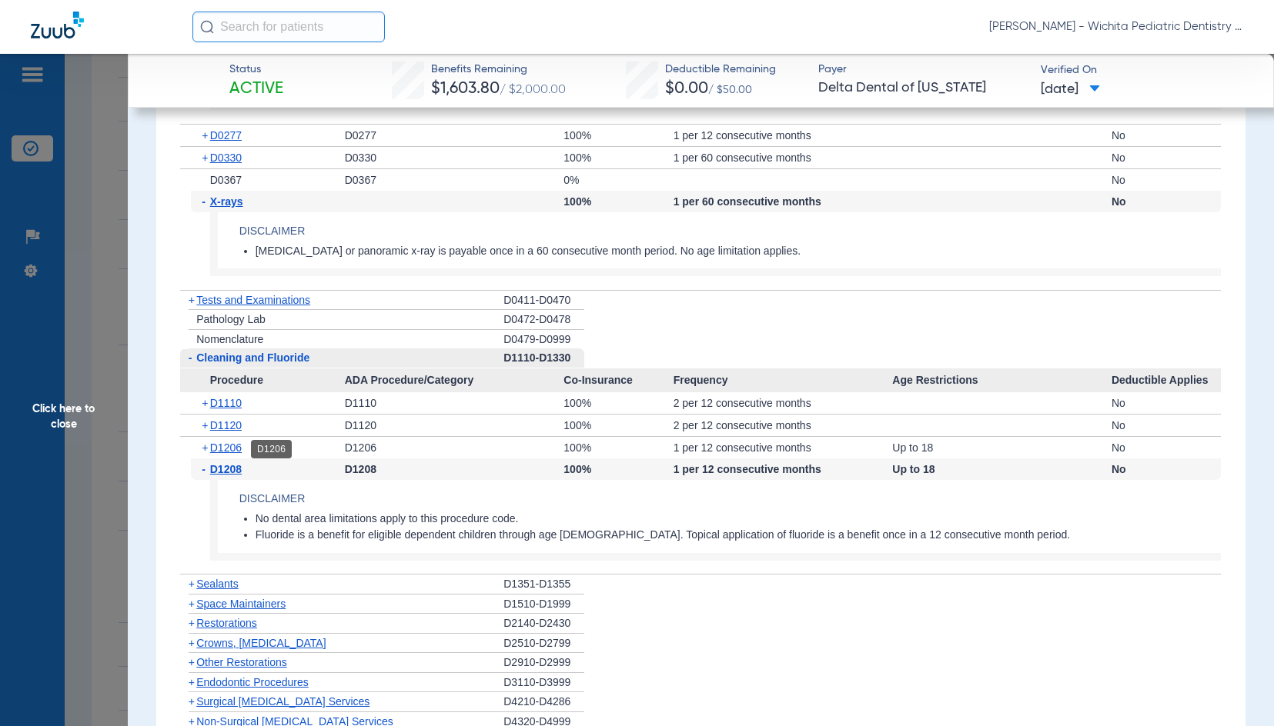
click at [237, 452] on span "D1206" at bounding box center [226, 448] width 32 height 12
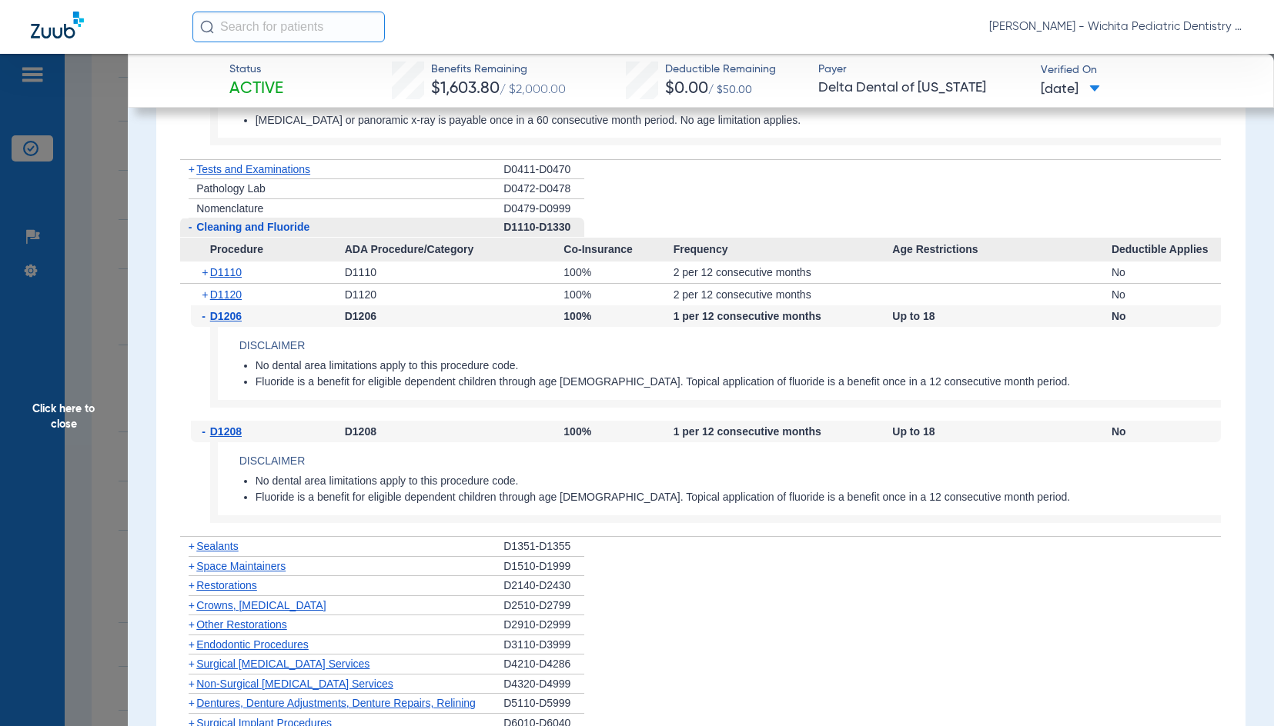
scroll to position [1583, 0]
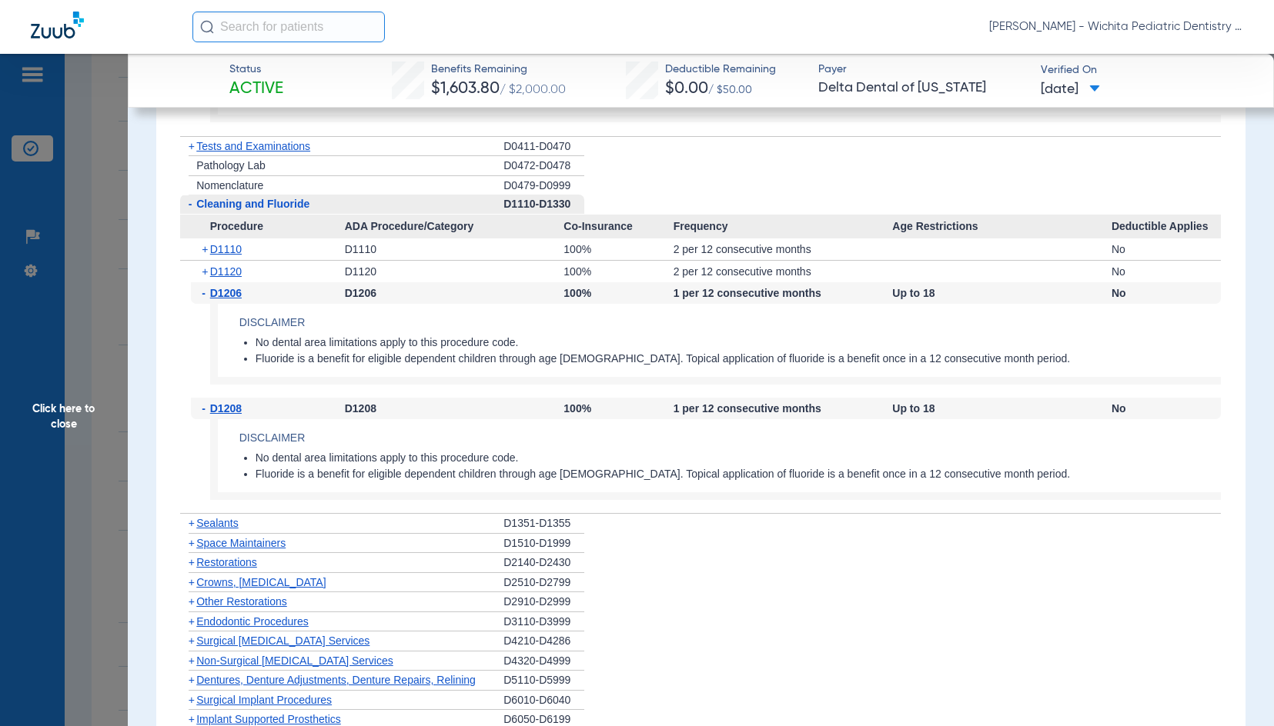
click at [82, 409] on span "Click here to close" at bounding box center [64, 417] width 128 height 726
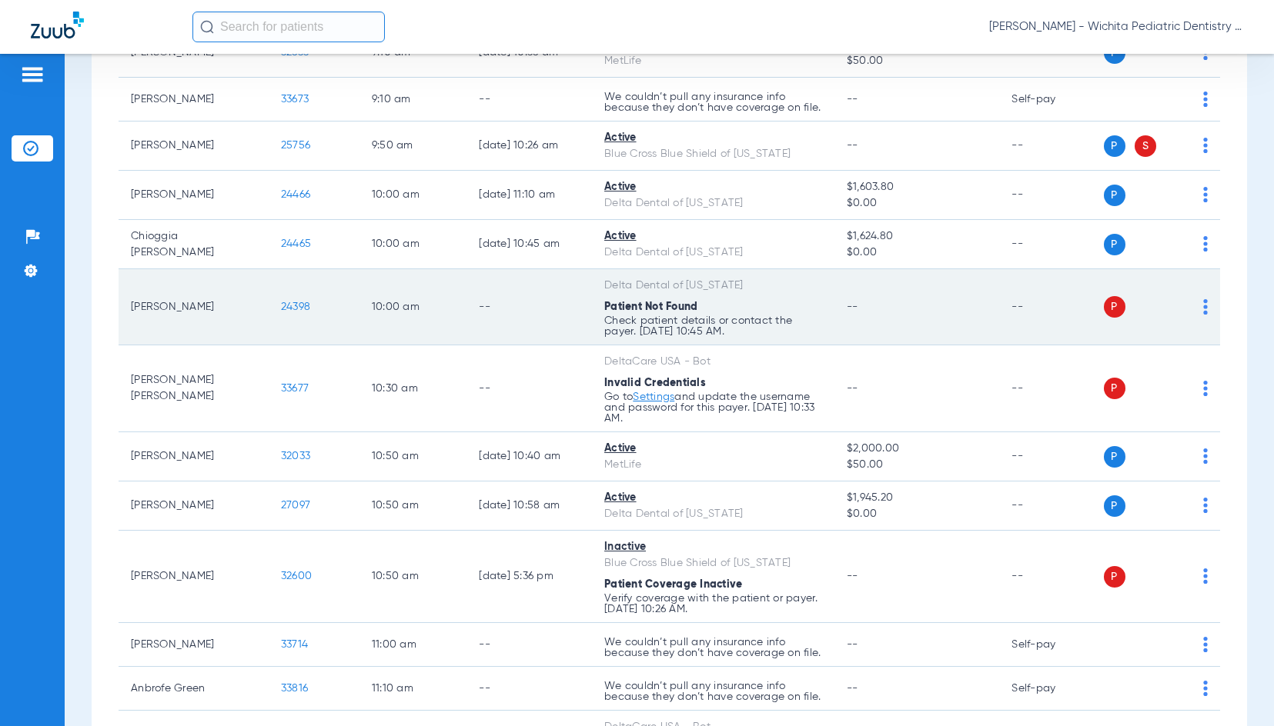
scroll to position [0, 0]
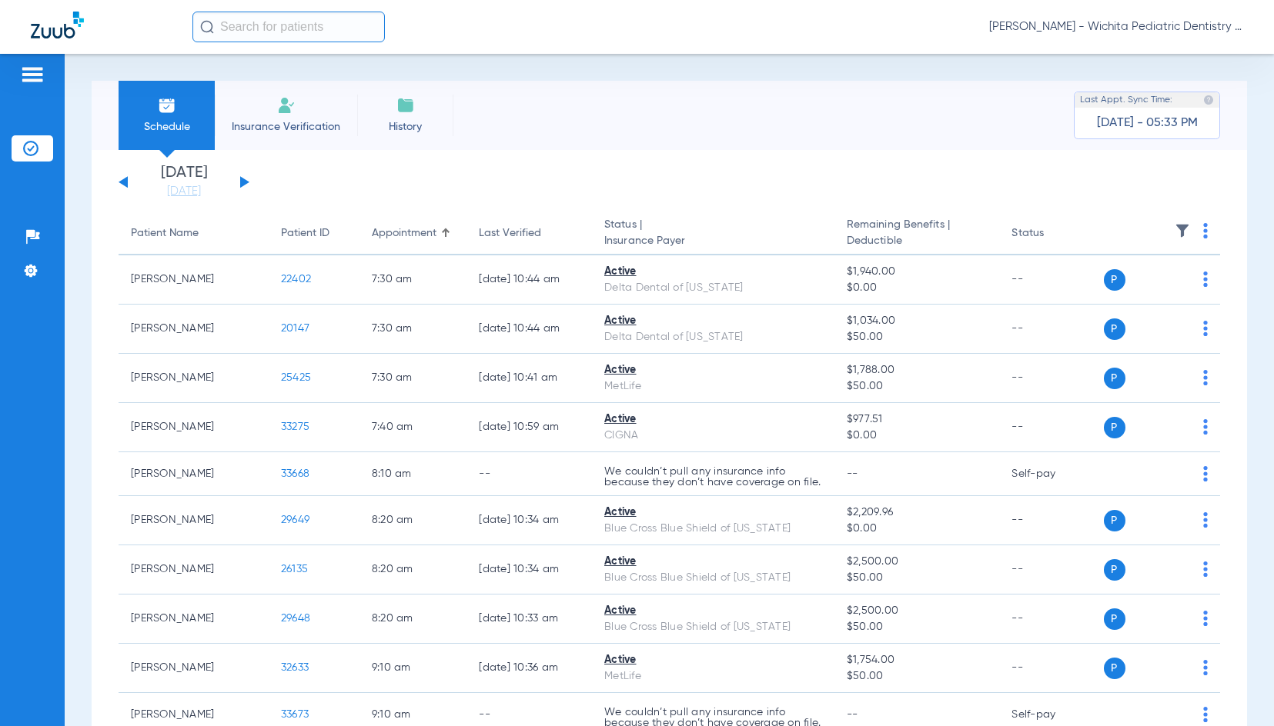
click at [244, 182] on button at bounding box center [244, 182] width 9 height 12
